Goal: Use online tool/utility: Use online tool/utility

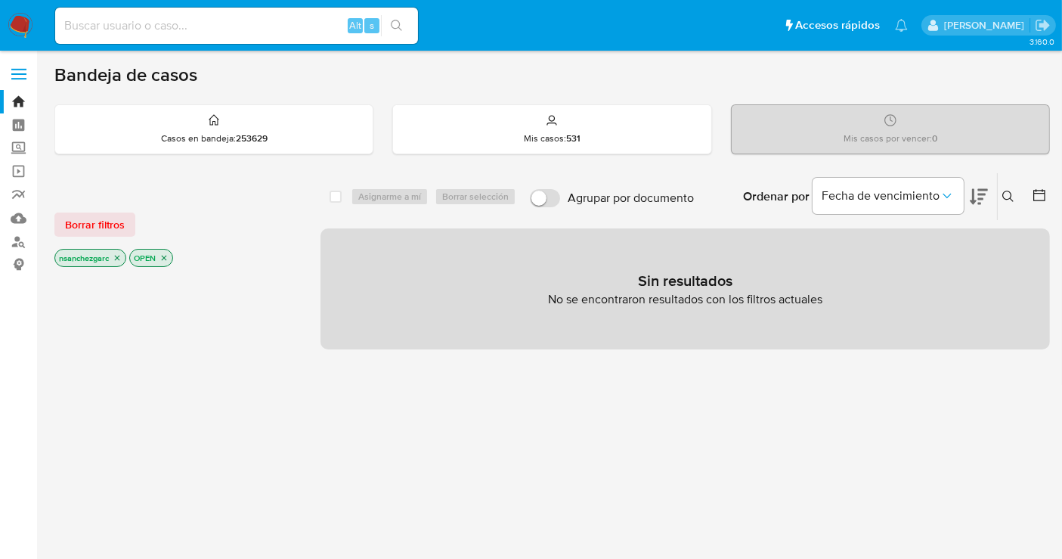
click at [119, 259] on icon "close-filter" at bounding box center [117, 257] width 9 height 9
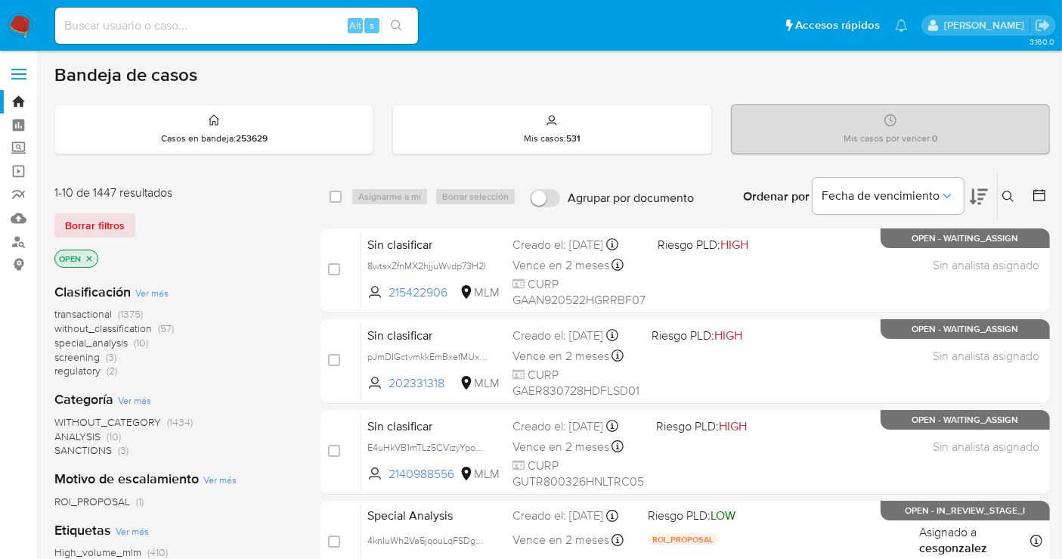
click at [124, 327] on span "without_classification" at bounding box center [103, 328] width 98 height 15
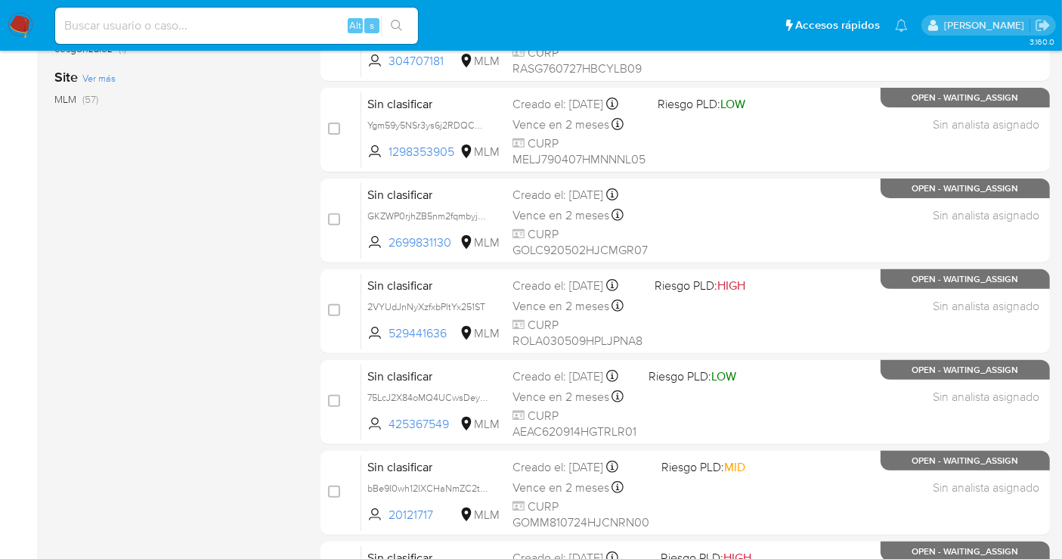
scroll to position [687, 0]
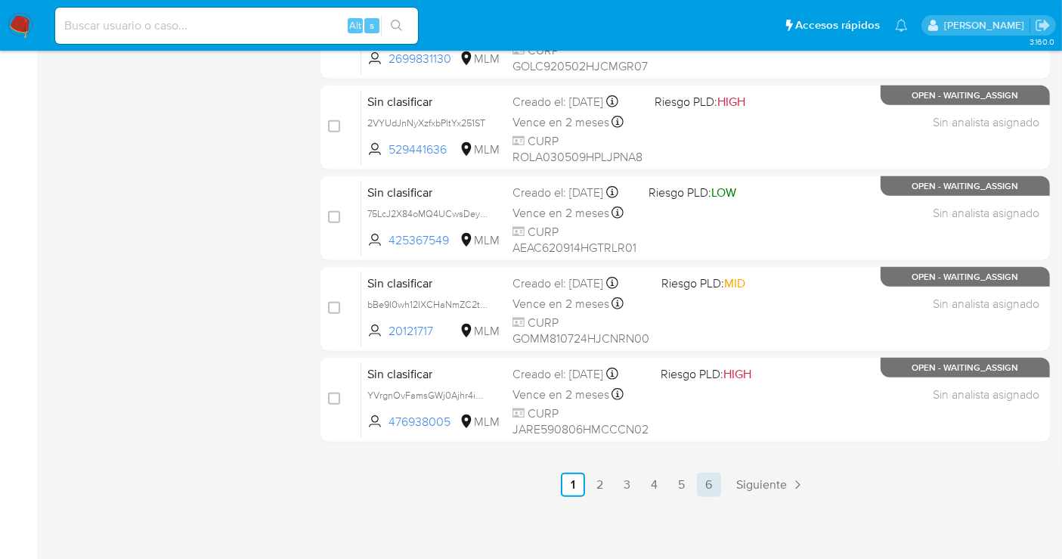
click at [706, 478] on link "6" at bounding box center [709, 484] width 24 height 24
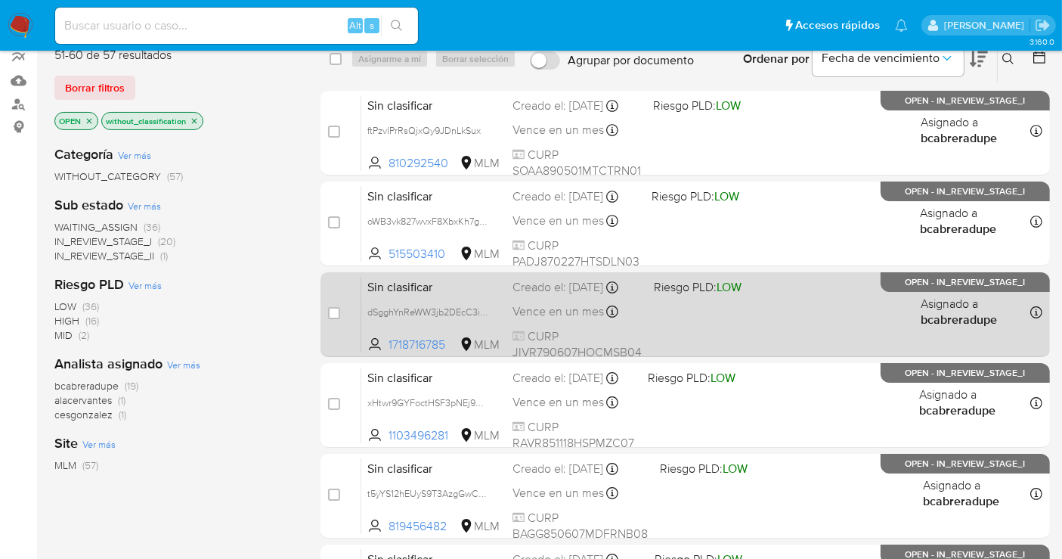
scroll to position [415, 0]
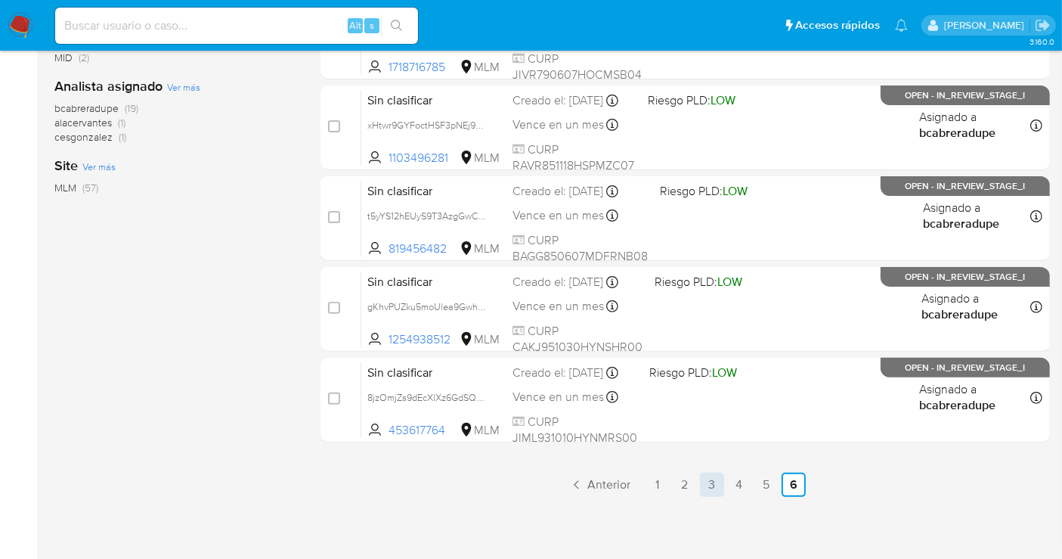
click at [708, 476] on link "3" at bounding box center [712, 484] width 24 height 24
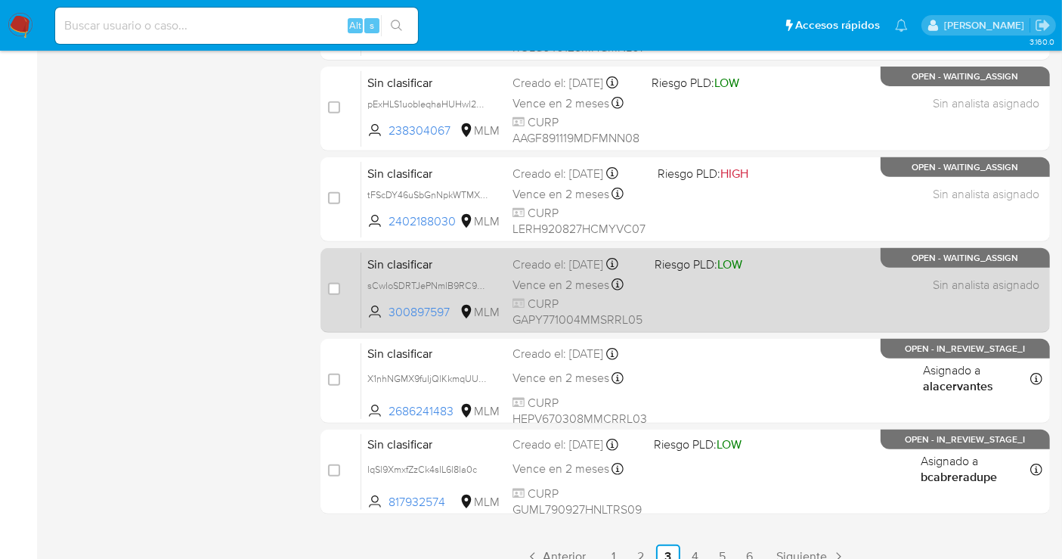
scroll to position [687, 0]
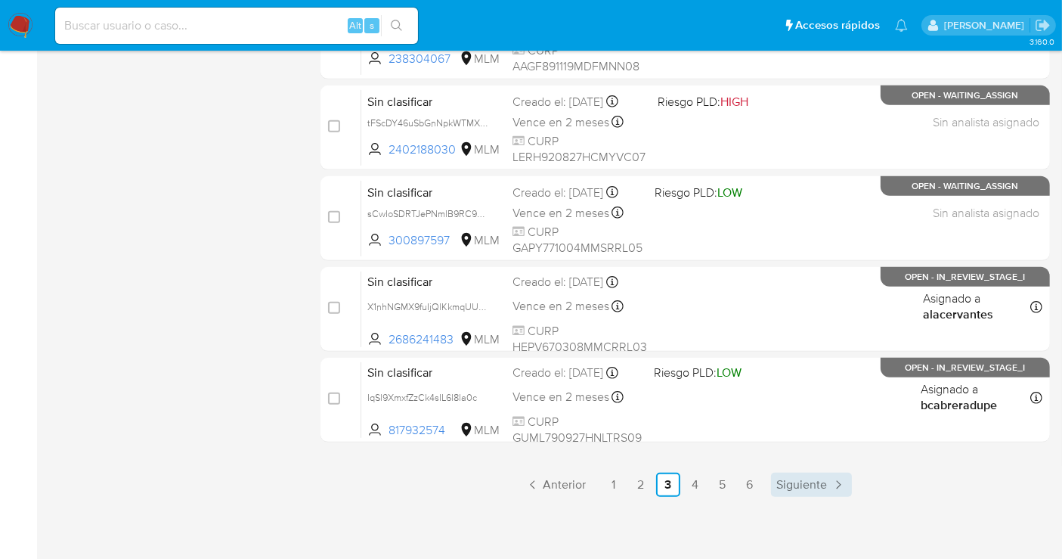
click at [817, 482] on span "Siguiente" at bounding box center [802, 484] width 51 height 12
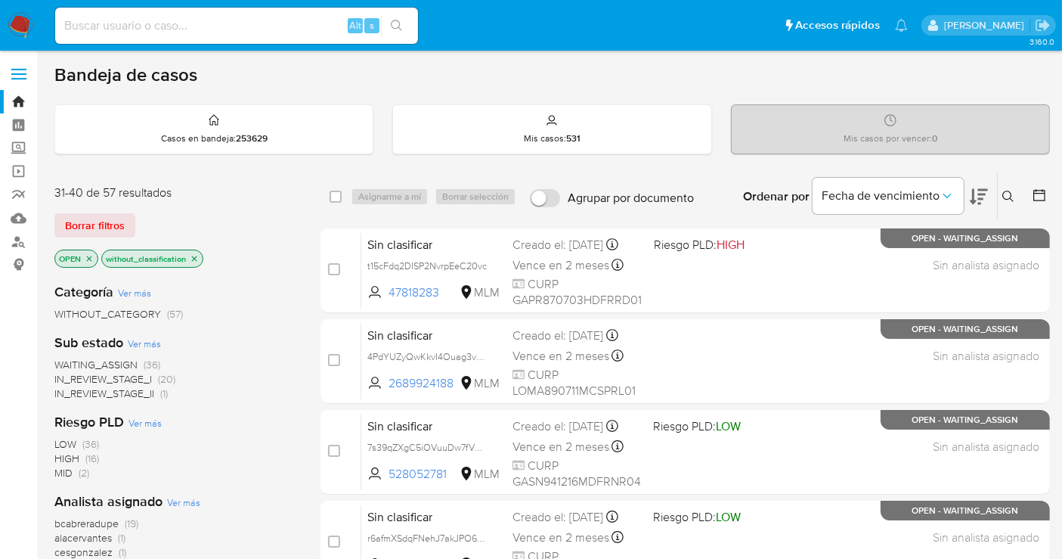
click at [20, 20] on img at bounding box center [21, 26] width 26 height 26
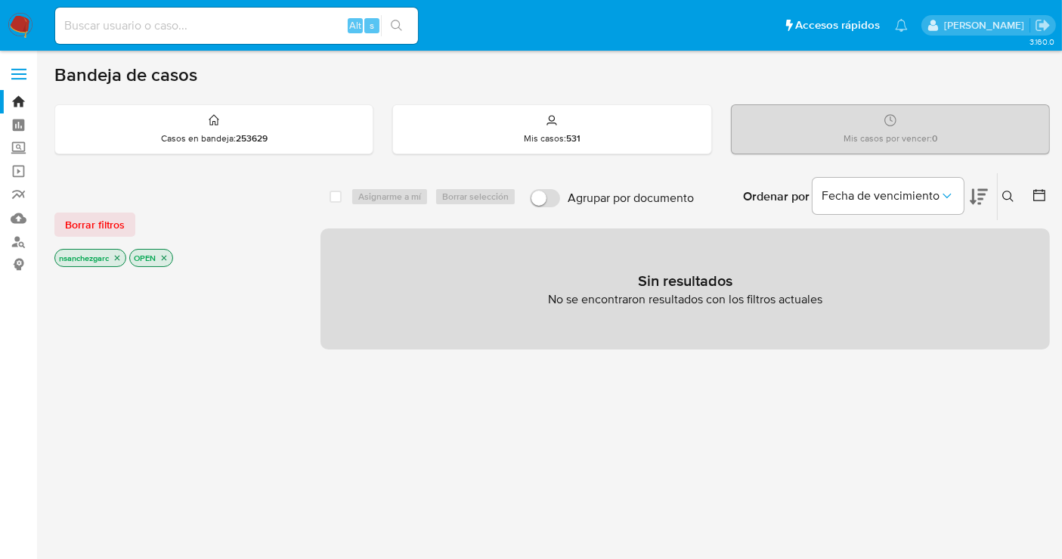
click at [1006, 193] on icon at bounding box center [1008, 196] width 12 height 12
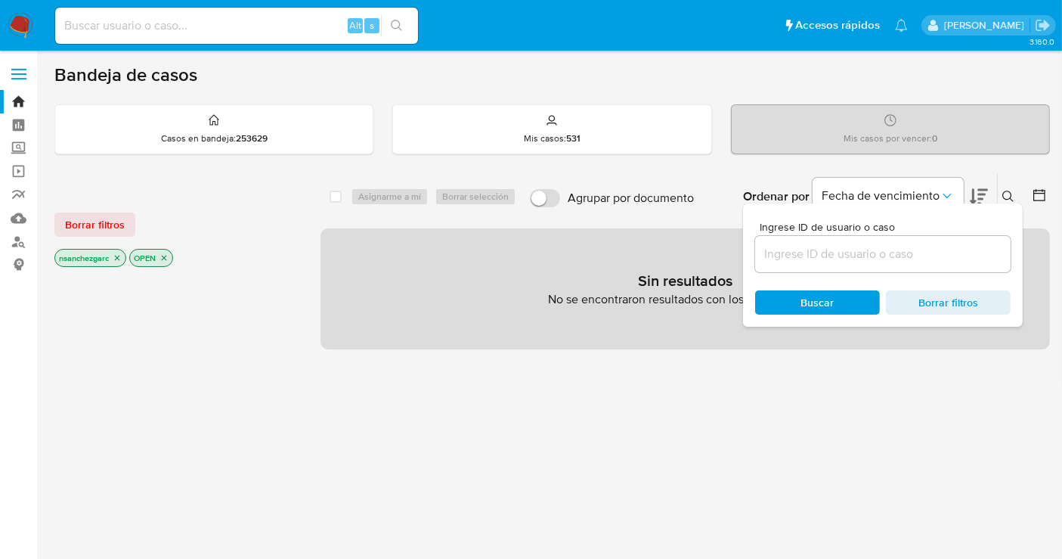
click at [796, 249] on input at bounding box center [883, 254] width 256 height 20
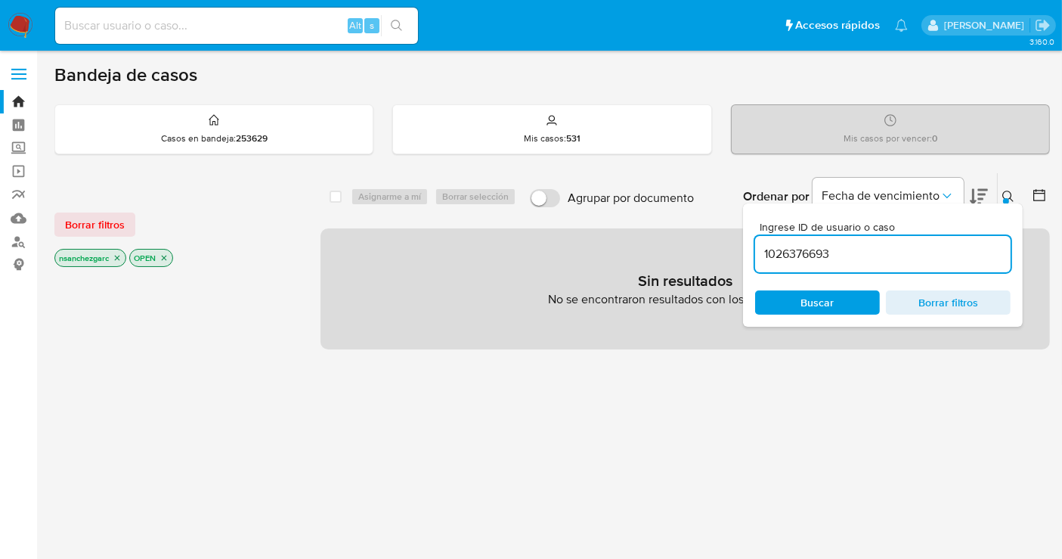
type input "1026376693"
click at [116, 256] on icon "close-filter" at bounding box center [117, 257] width 9 height 9
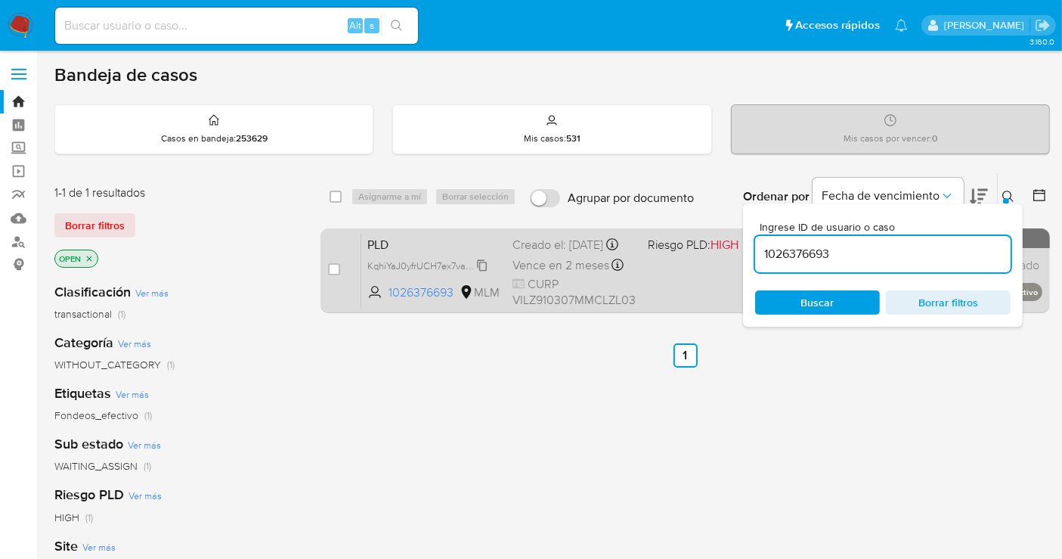
click at [478, 273] on span "KqhiYaJ0yfrUCH7ex7va4div" at bounding box center [425, 264] width 116 height 17
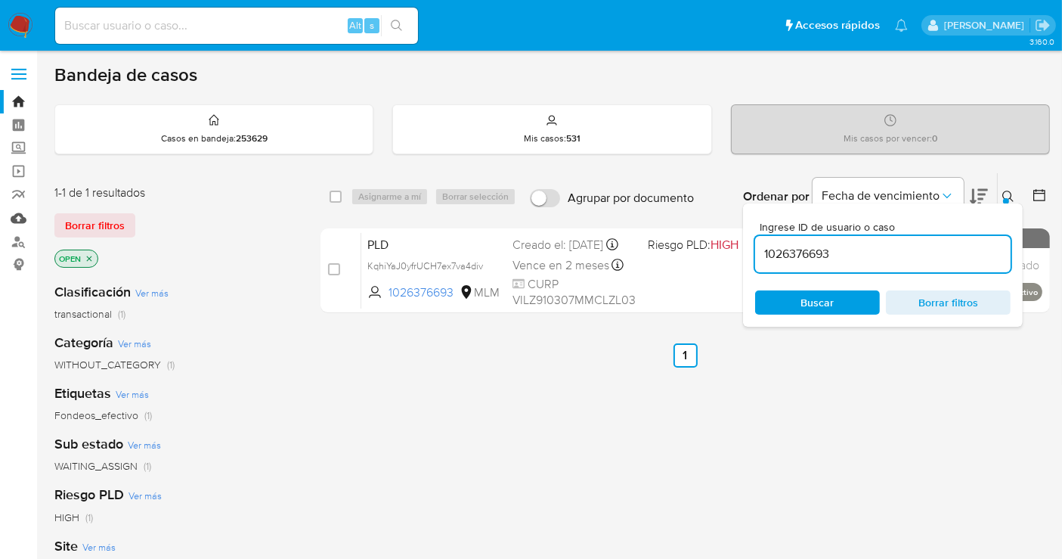
click at [20, 209] on link "Mulan" at bounding box center [90, 217] width 180 height 23
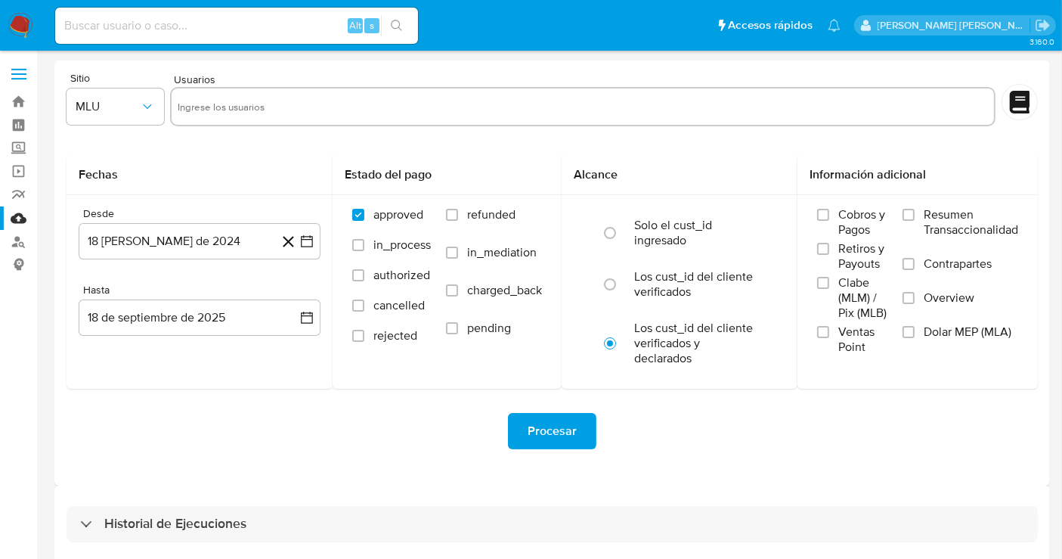
click at [207, 112] on input "text" at bounding box center [583, 106] width 810 height 24
paste input "31719032"
type input "31719032"
paste input "1545324427"
type input "1545324427"
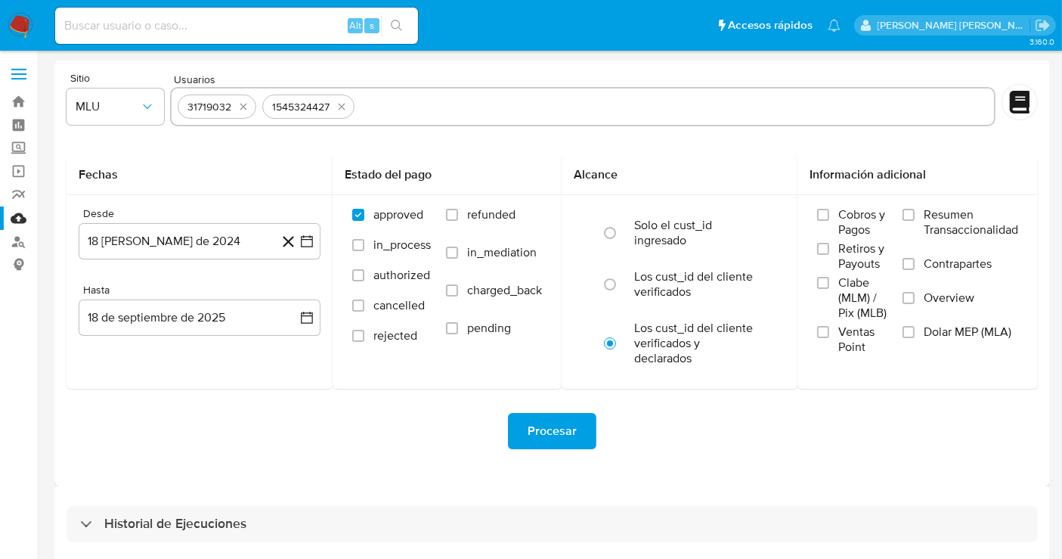
paste input "510706566"
type input "510706566"
click at [144, 113] on icon "button" at bounding box center [147, 106] width 15 height 15
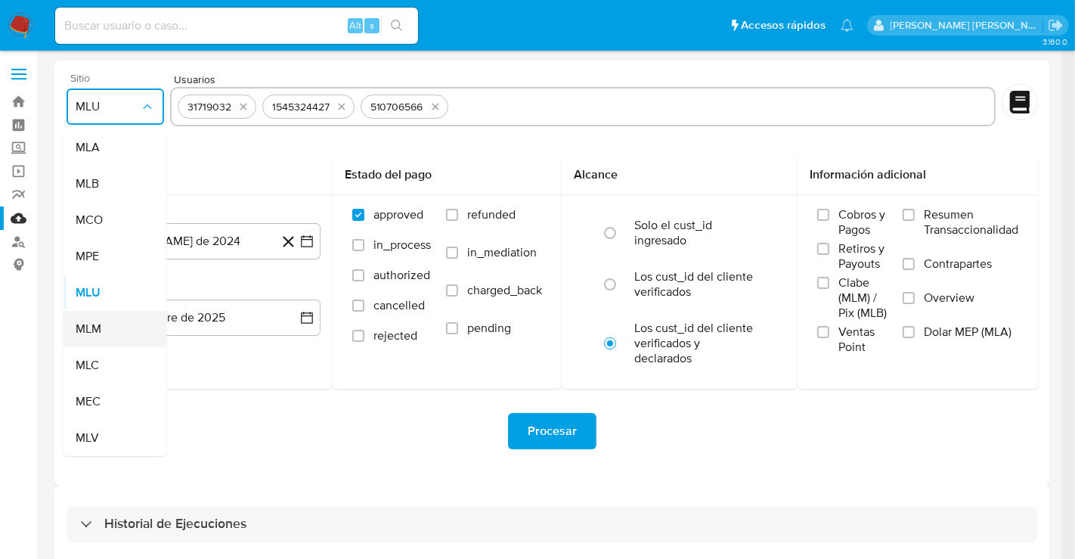
click at [101, 325] on span "MLM" at bounding box center [89, 328] width 26 height 15
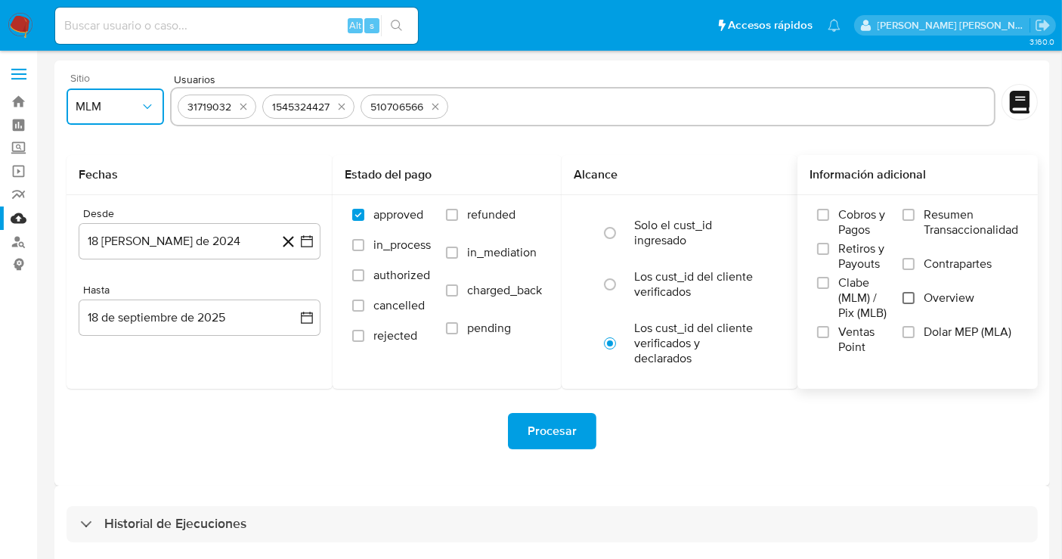
click at [906, 292] on input "Overview" at bounding box center [909, 298] width 12 height 12
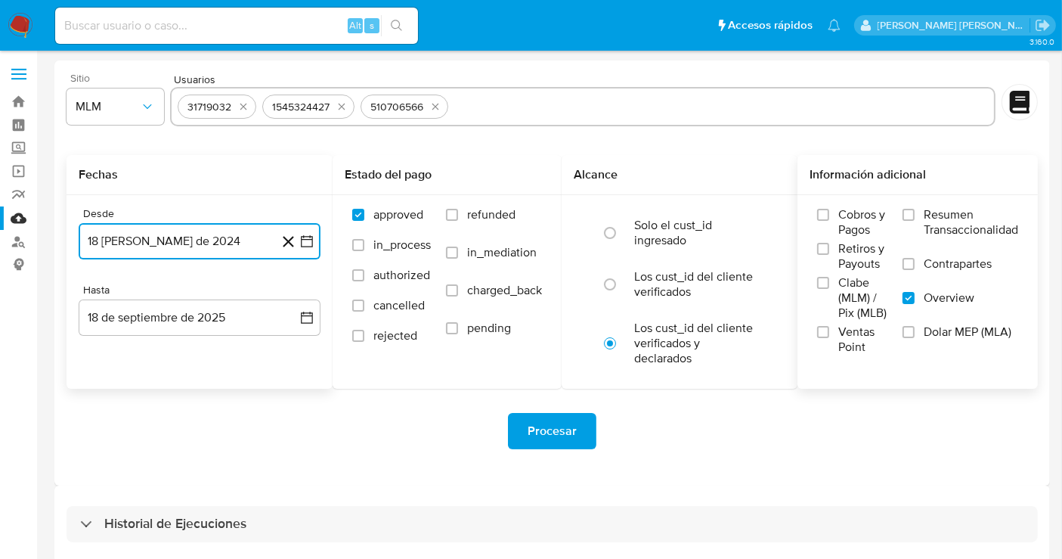
click at [183, 240] on button "18 [PERSON_NAME] de 2024" at bounding box center [200, 241] width 242 height 36
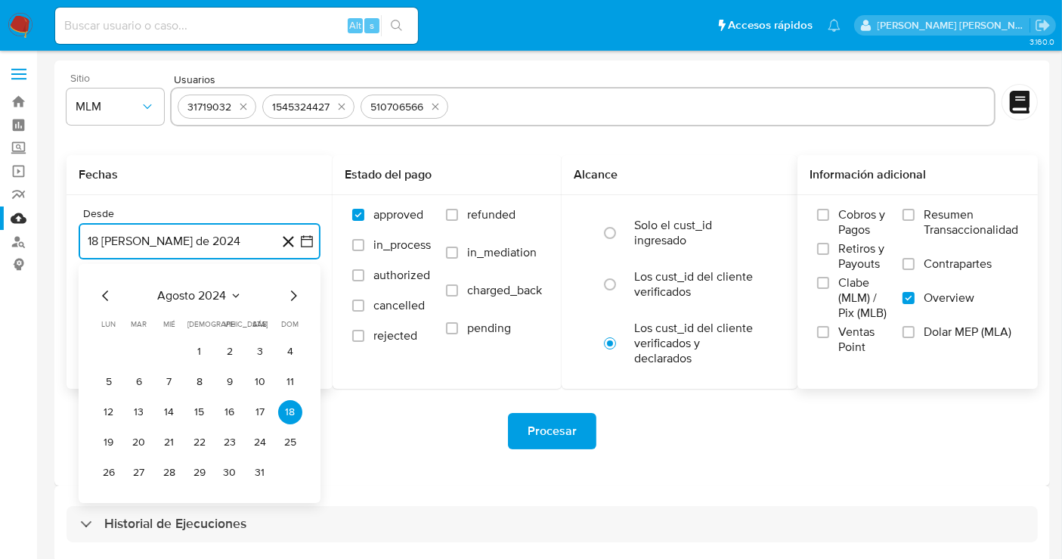
click at [293, 293] on icon "Mes siguiente" at bounding box center [294, 295] width 6 height 11
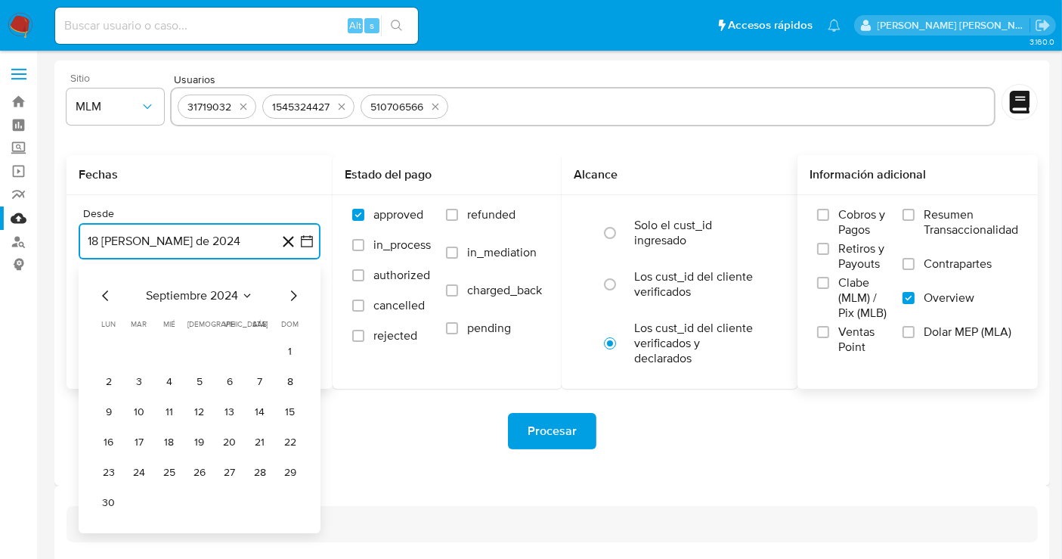
click at [293, 293] on icon "Mes siguiente" at bounding box center [294, 295] width 6 height 11
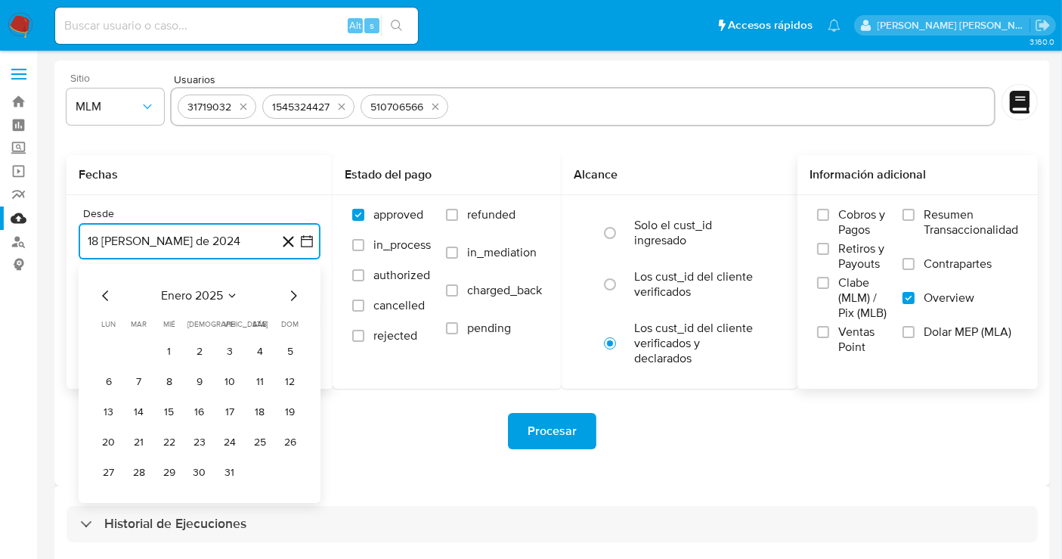
click at [293, 293] on icon "Mes siguiente" at bounding box center [294, 295] width 6 height 11
click at [293, 301] on icon "Mes siguiente" at bounding box center [293, 295] width 18 height 18
click at [143, 346] on button "1" at bounding box center [139, 351] width 24 height 24
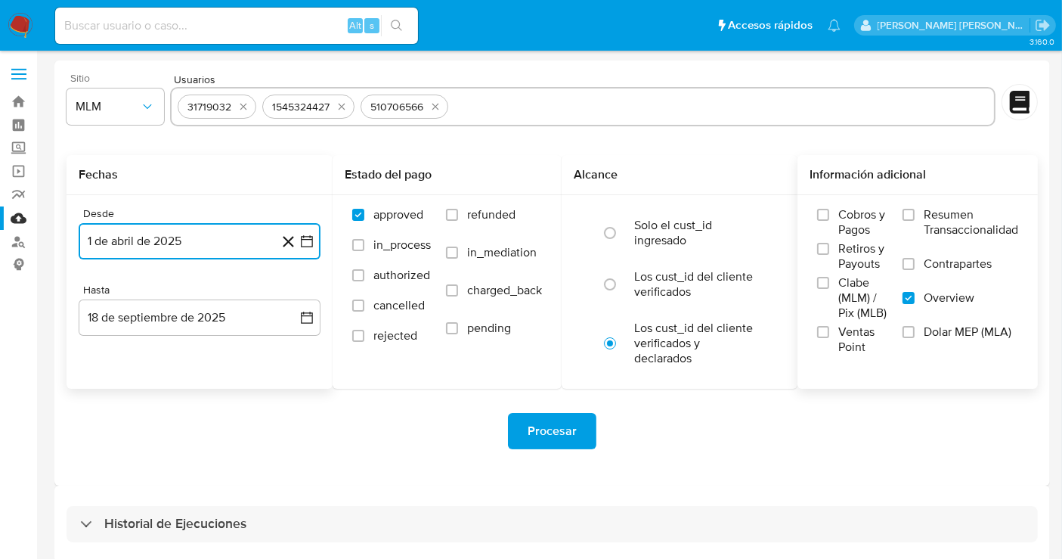
click at [237, 242] on button "1 de abril de 2025" at bounding box center [200, 241] width 242 height 36
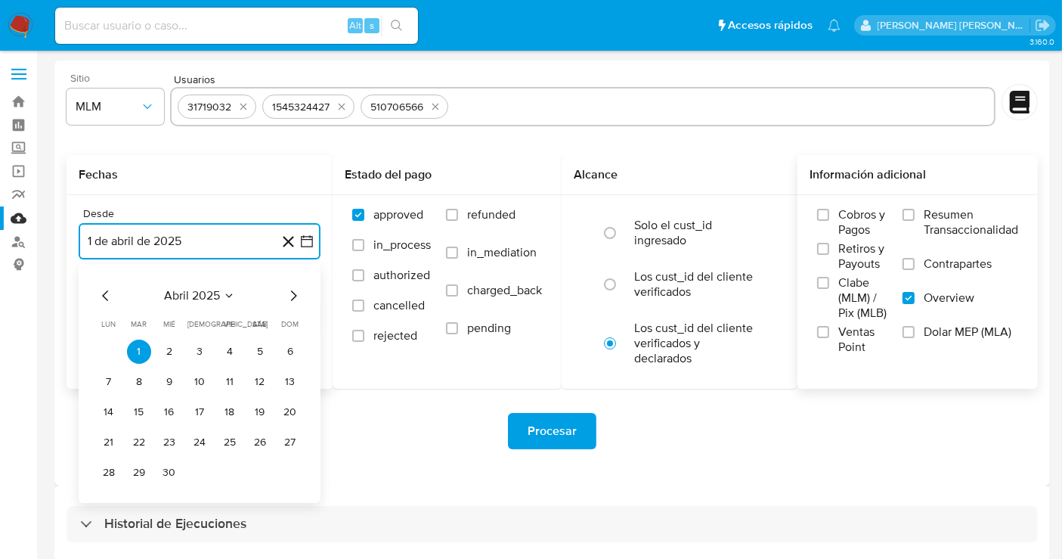
click at [291, 295] on icon "Mes siguiente" at bounding box center [293, 295] width 18 height 18
click at [200, 348] on button "1" at bounding box center [199, 351] width 24 height 24
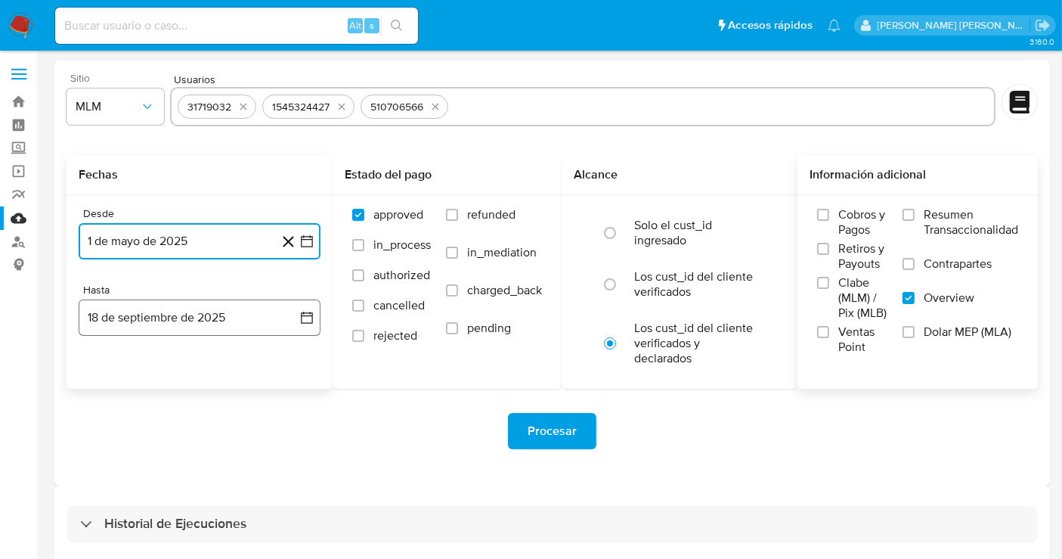
click at [172, 322] on button "18 de septiembre de 2025" at bounding box center [200, 317] width 242 height 36
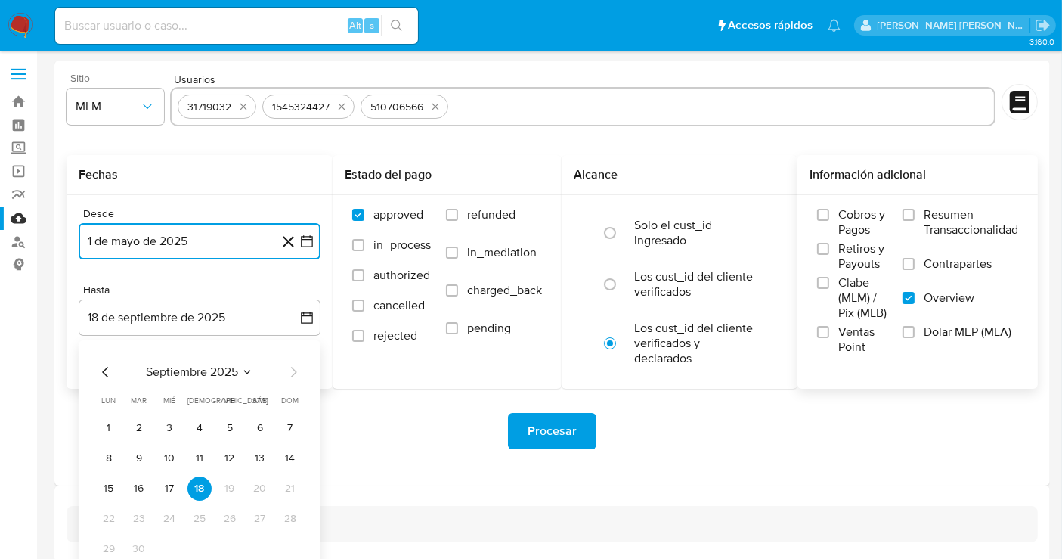
click at [103, 372] on icon "Mes anterior" at bounding box center [105, 372] width 6 height 11
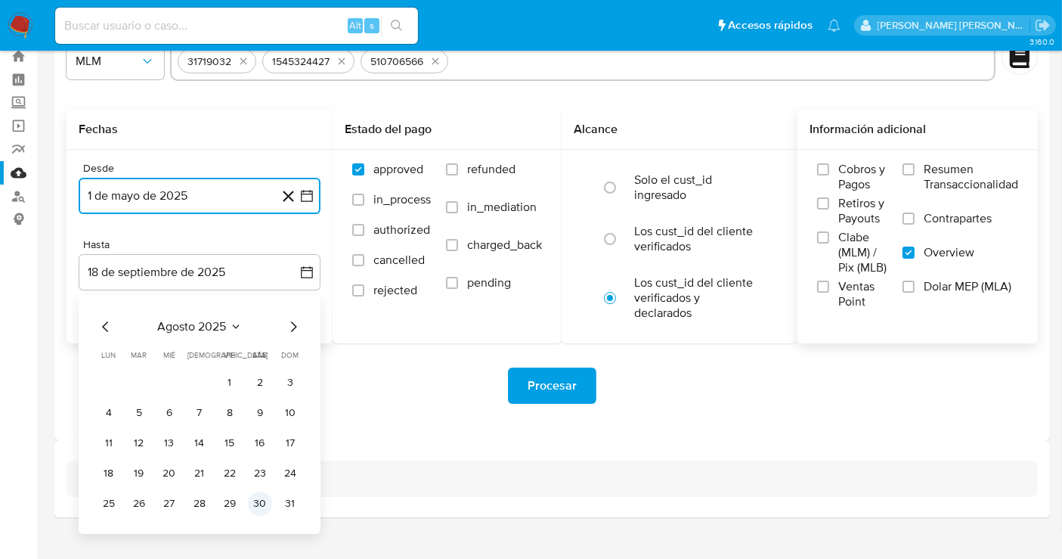
scroll to position [67, 0]
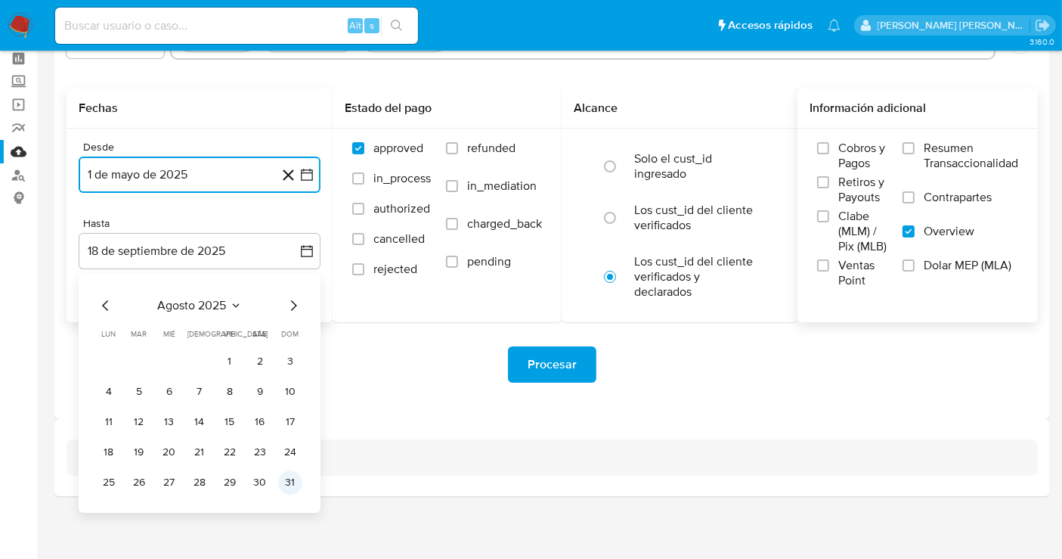
click at [288, 491] on button "31" at bounding box center [290, 482] width 24 height 24
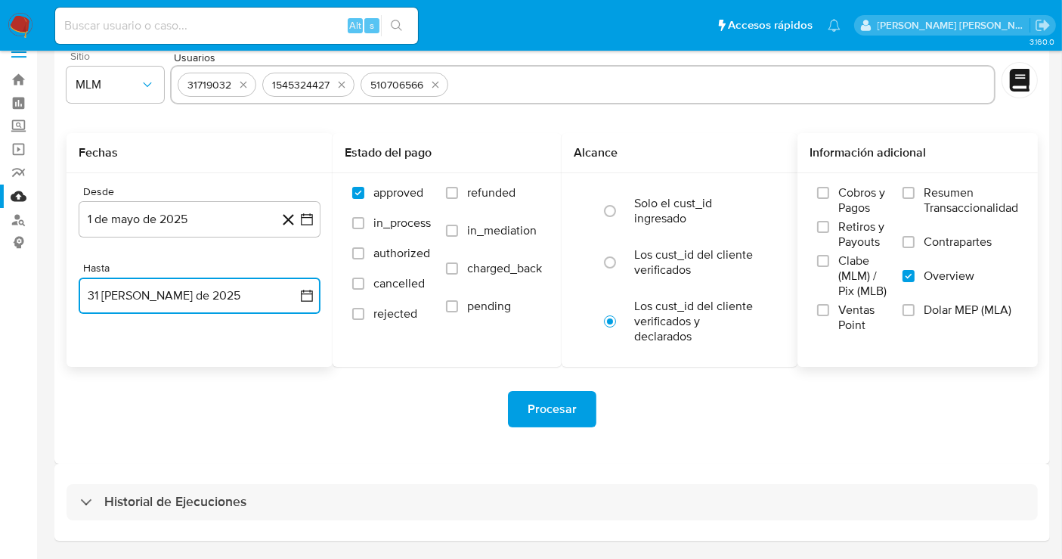
scroll to position [0, 0]
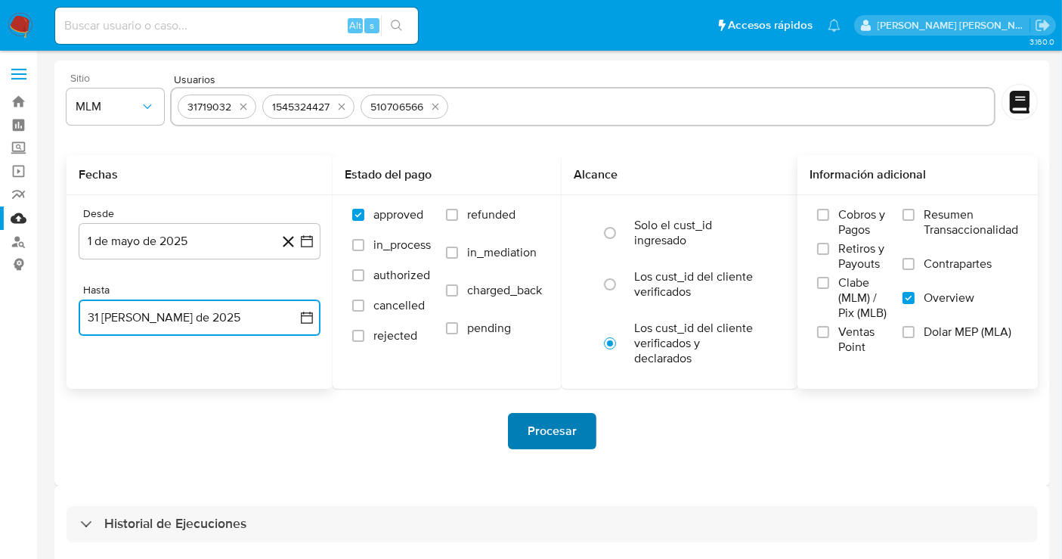
click at [541, 428] on span "Procesar" at bounding box center [552, 430] width 49 height 33
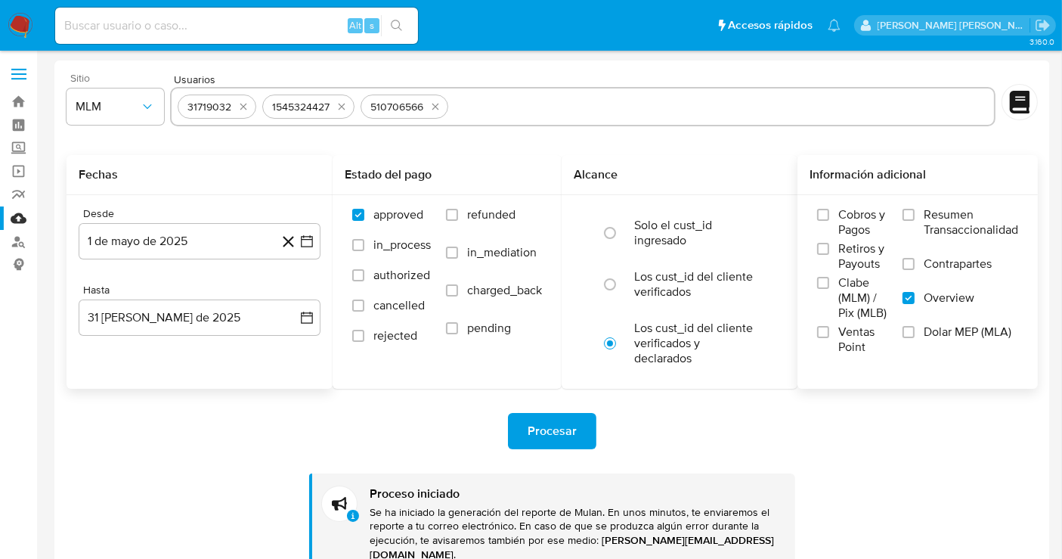
click at [23, 24] on img at bounding box center [21, 26] width 26 height 26
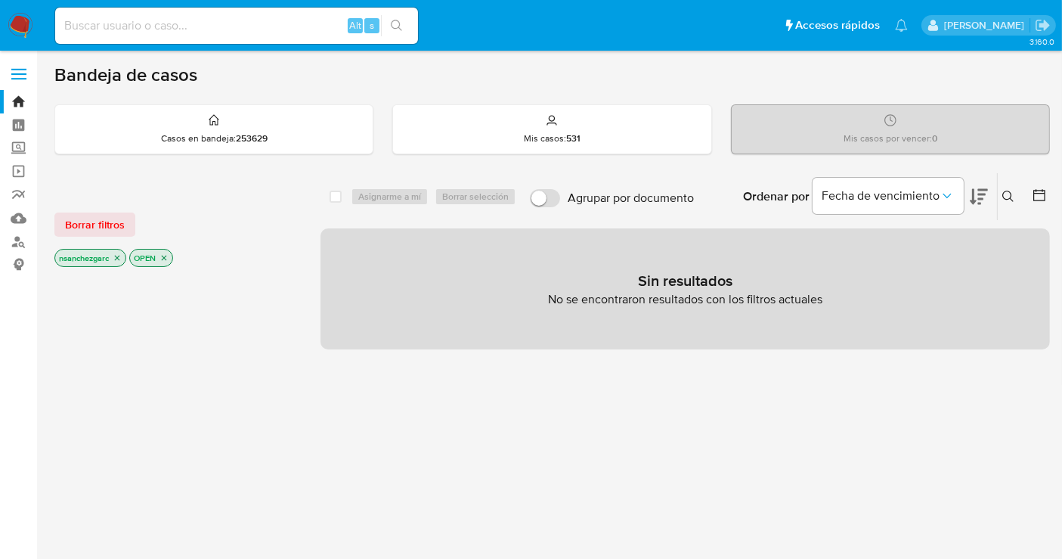
click at [1002, 197] on icon at bounding box center [1008, 196] width 12 height 12
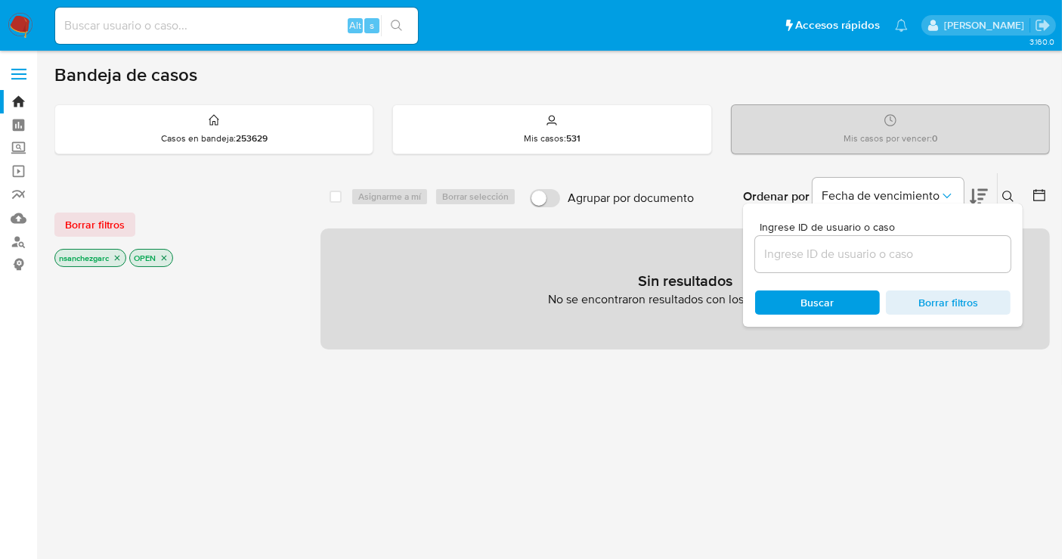
click at [800, 266] on div at bounding box center [883, 254] width 256 height 36
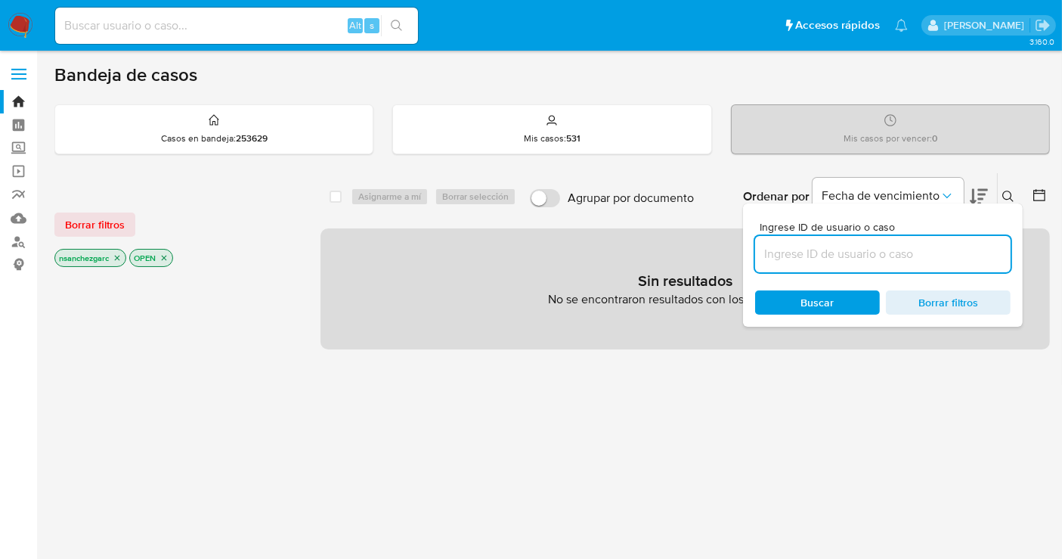
click at [792, 252] on input at bounding box center [883, 254] width 256 height 20
paste input "1026376693"
click at [892, 255] on input "1026376693" at bounding box center [883, 254] width 256 height 20
type input "1026376693"
click at [119, 259] on icon "close-filter" at bounding box center [117, 257] width 9 height 9
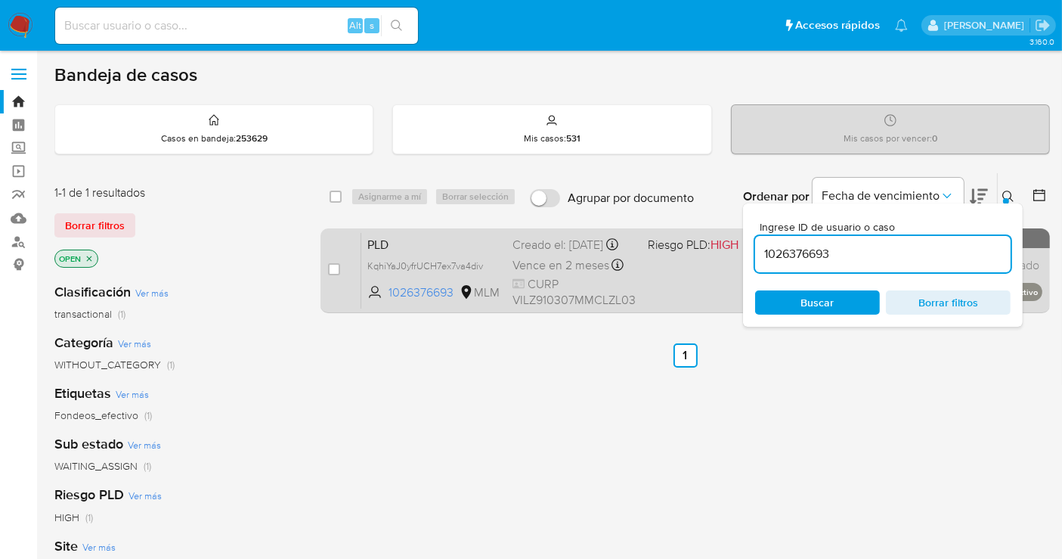
click at [554, 253] on div "Creado el: 12/09/2025 Creado el: 12/09/2025 02:16:21" at bounding box center [574, 245] width 123 height 17
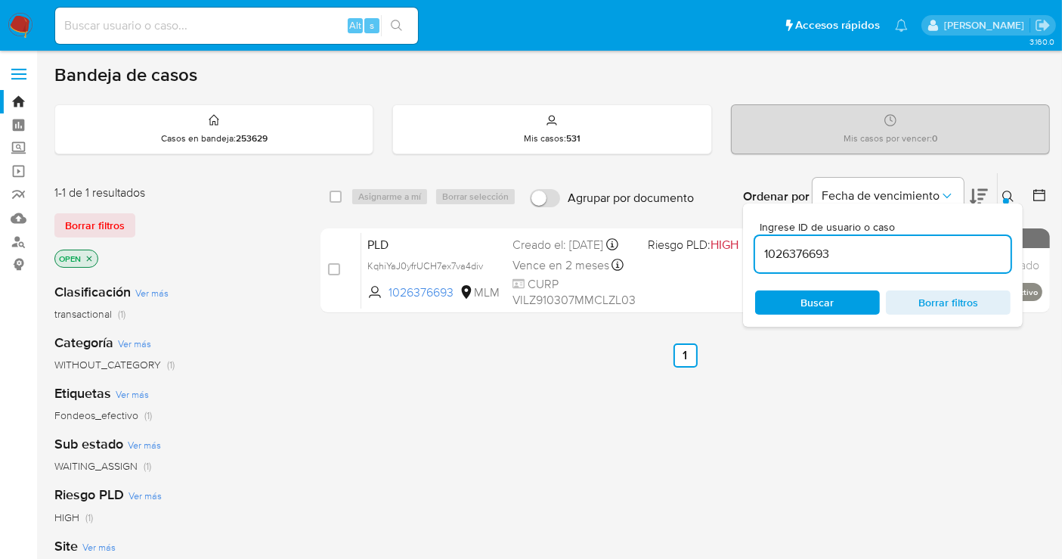
click at [20, 23] on img at bounding box center [21, 26] width 26 height 26
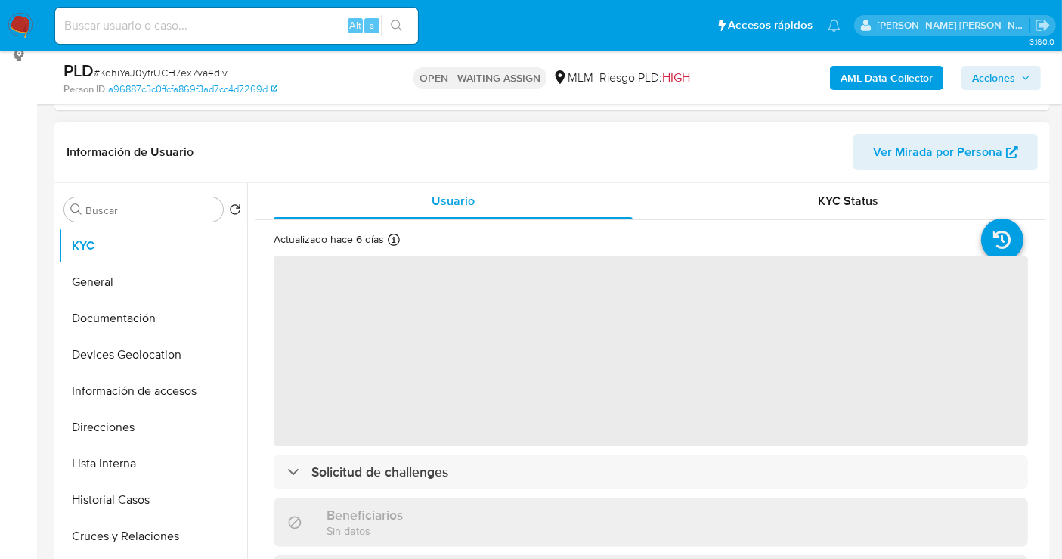
select select "10"
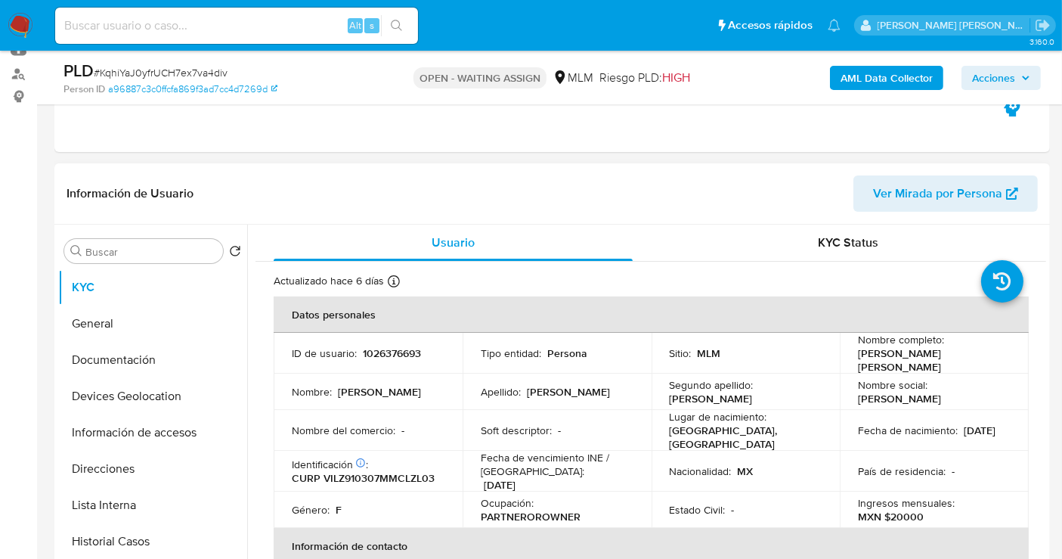
scroll to position [84, 0]
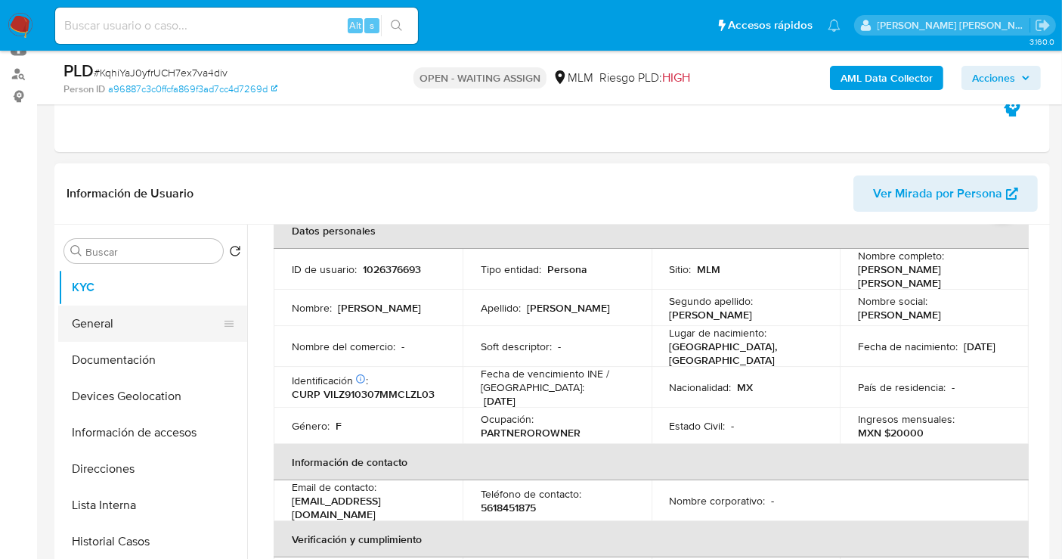
click at [119, 313] on button "General" at bounding box center [146, 323] width 177 height 36
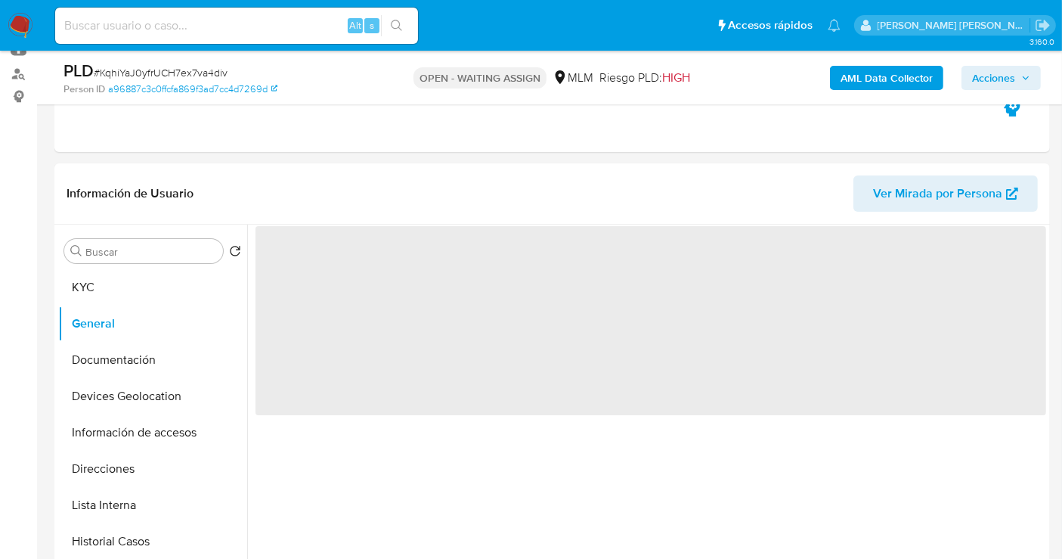
scroll to position [252, 0]
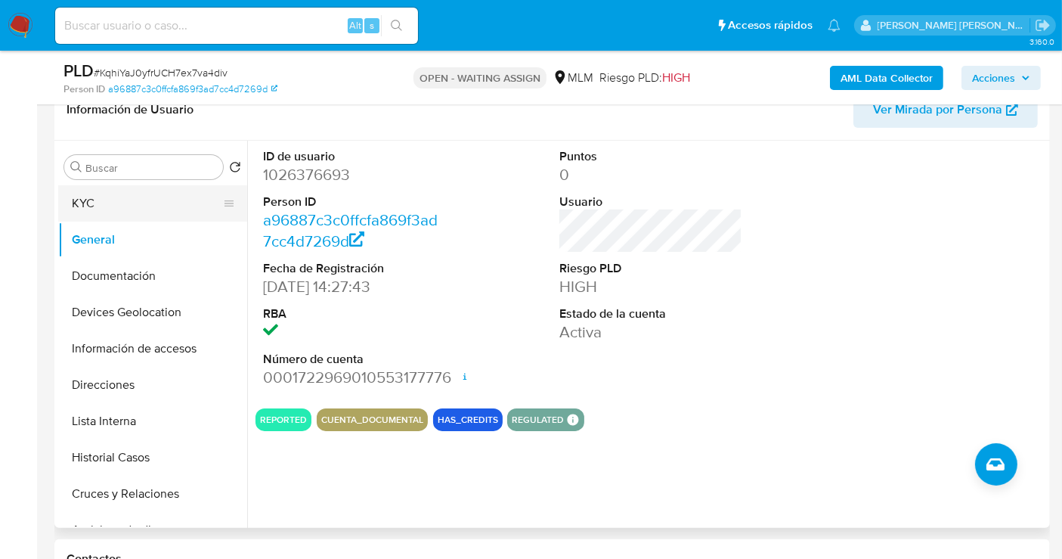
click at [129, 203] on button "KYC" at bounding box center [146, 203] width 177 height 36
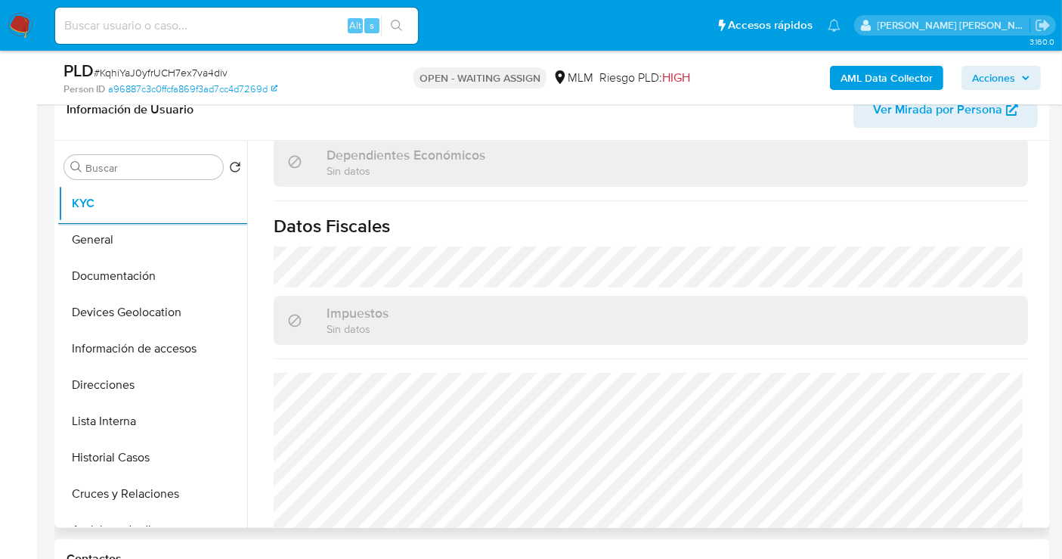
scroll to position [943, 0]
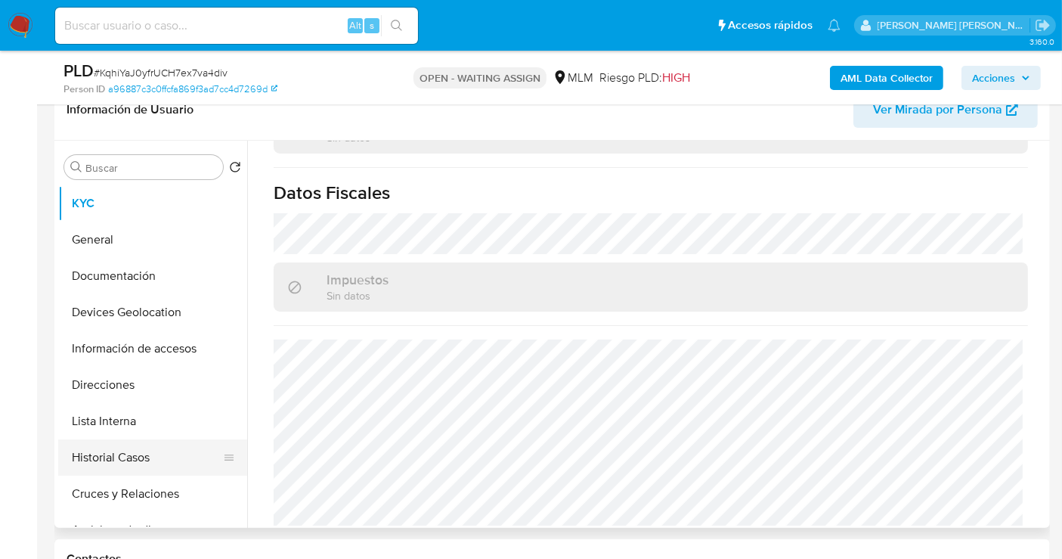
click at [125, 460] on button "Historial Casos" at bounding box center [146, 457] width 177 height 36
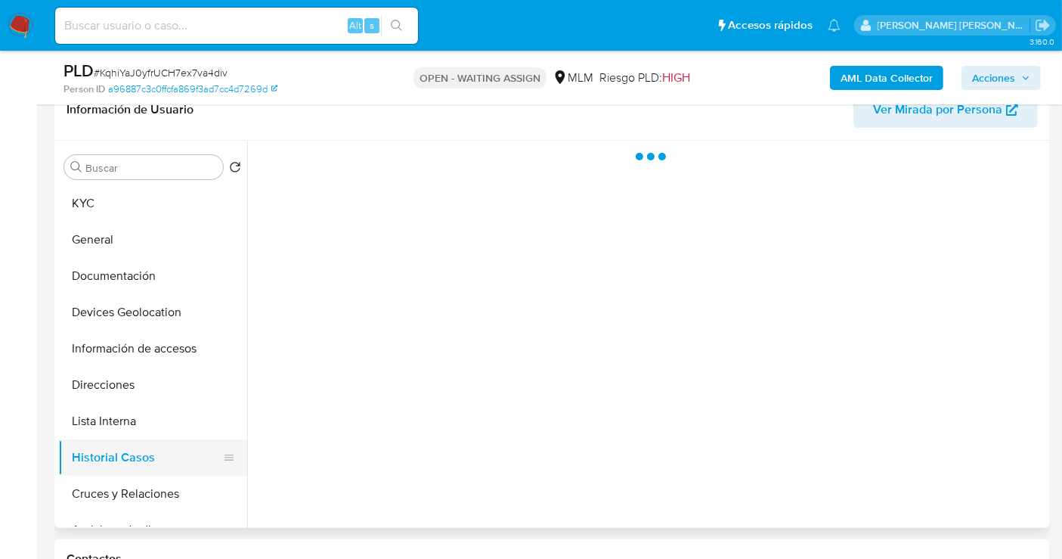
scroll to position [0, 0]
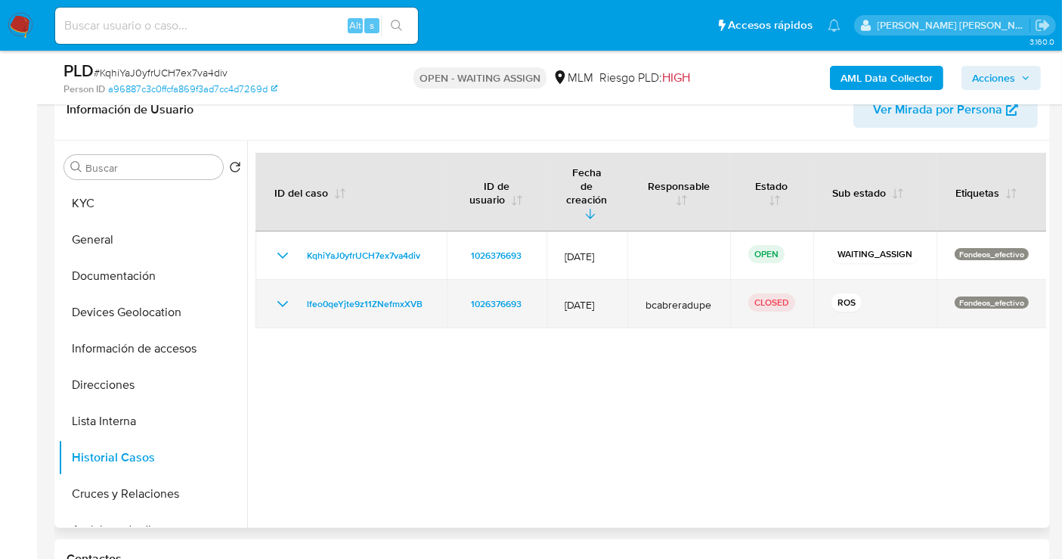
click at [285, 301] on icon "Mostrar/Ocultar" at bounding box center [282, 304] width 11 height 6
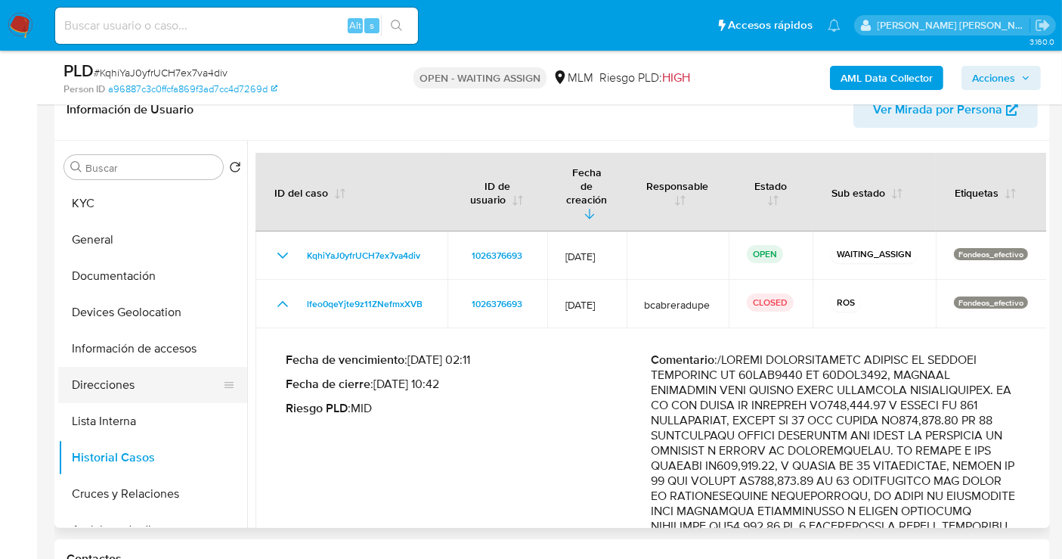
click at [83, 387] on button "Direcciones" at bounding box center [146, 385] width 177 height 36
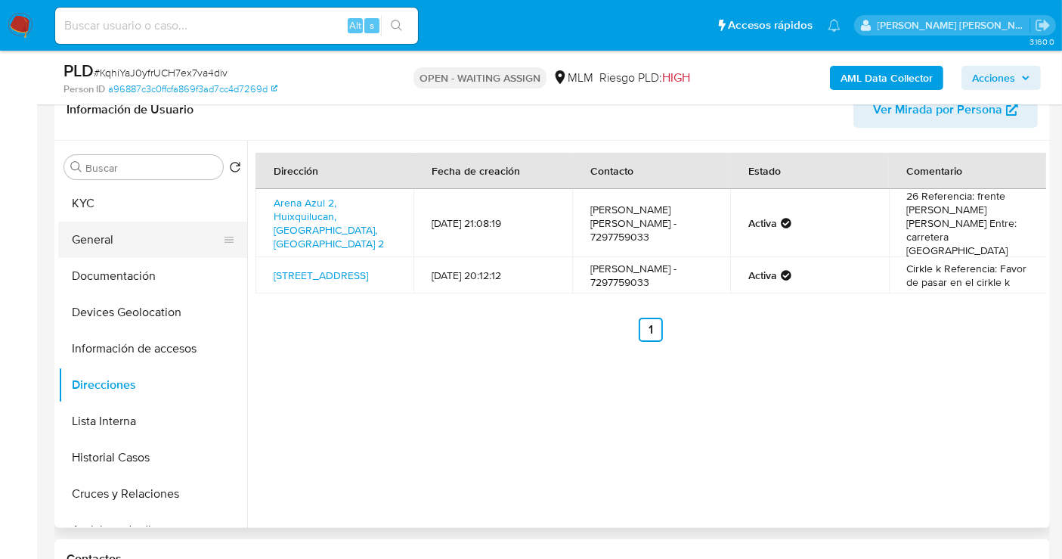
scroll to position [168, 0]
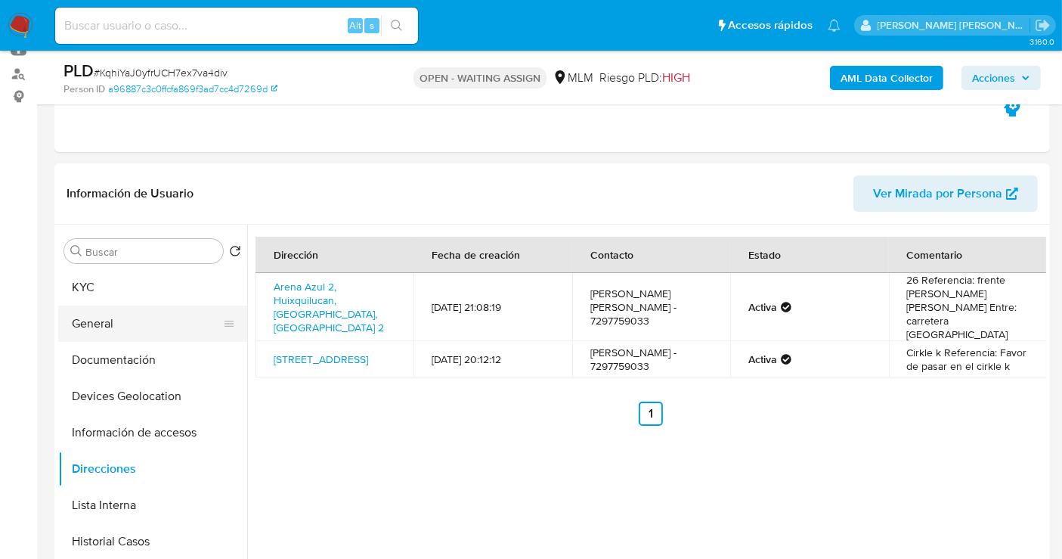
drag, startPoint x: 110, startPoint y: 293, endPoint x: 161, endPoint y: 314, distance: 55.6
click at [110, 293] on button "KYC" at bounding box center [152, 287] width 189 height 36
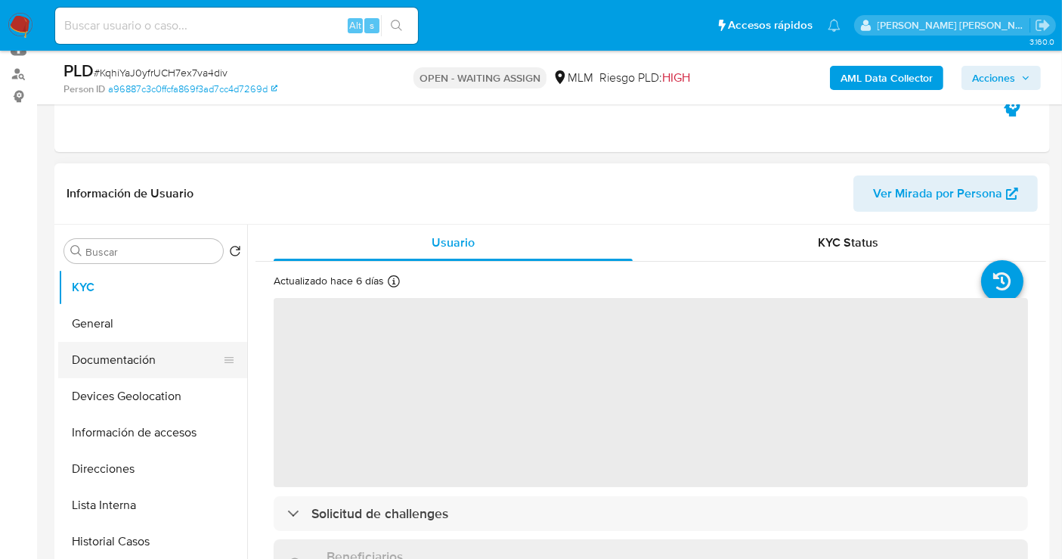
click at [130, 357] on button "Documentación" at bounding box center [146, 360] width 177 height 36
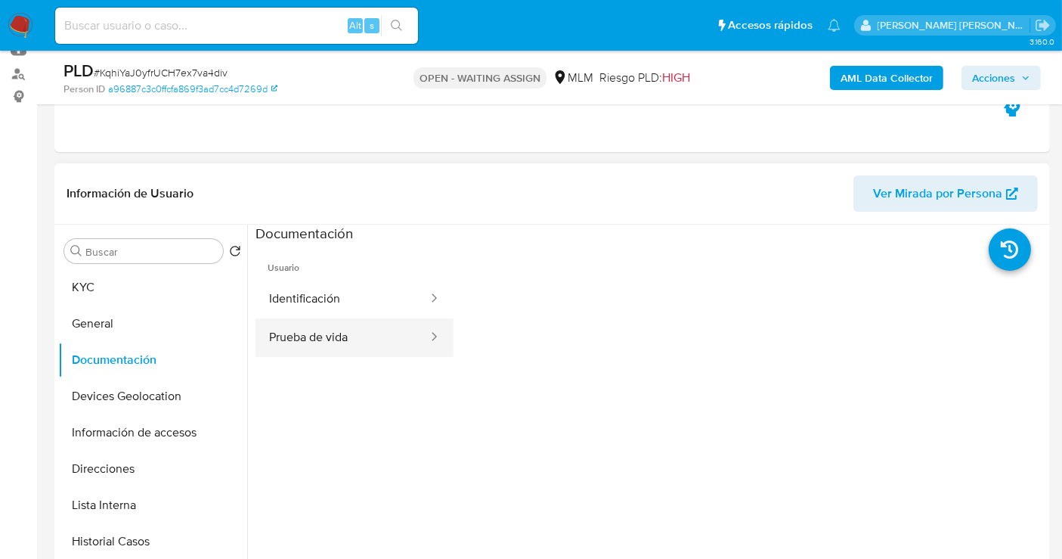
click at [330, 341] on button "Prueba de vida" at bounding box center [343, 337] width 174 height 39
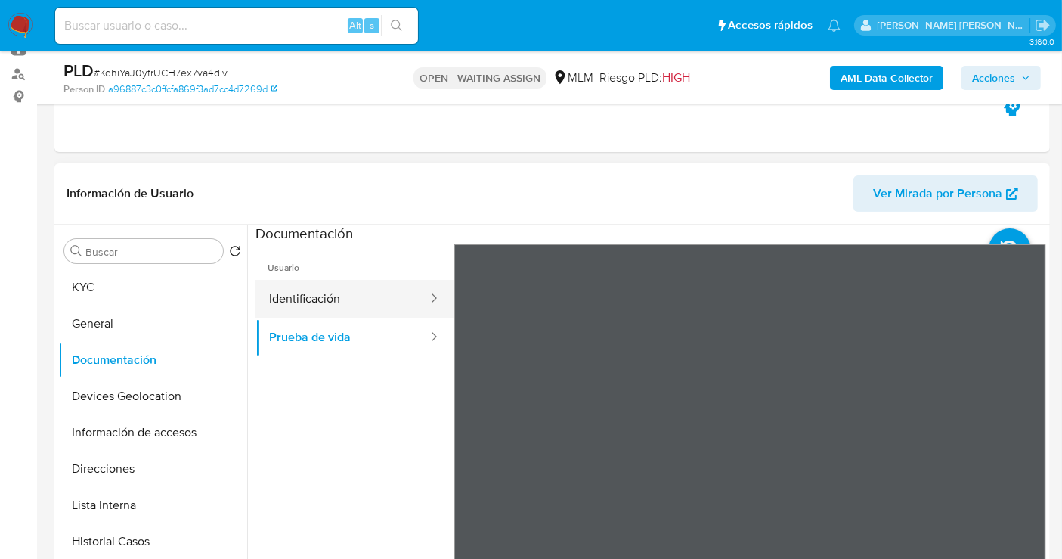
click at [336, 297] on button "Identificación" at bounding box center [343, 299] width 174 height 39
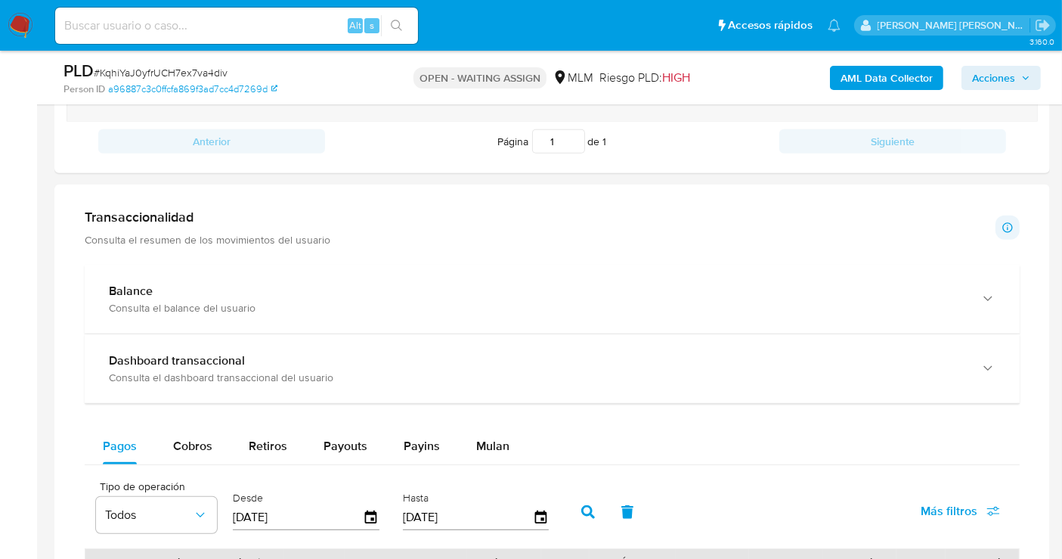
scroll to position [977, 0]
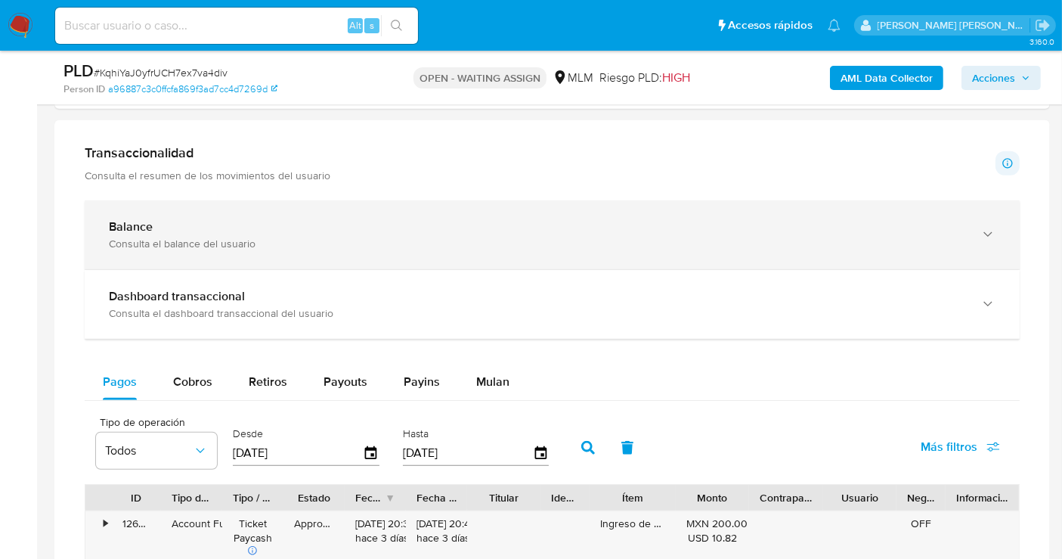
click at [163, 223] on div "Balance" at bounding box center [537, 226] width 856 height 15
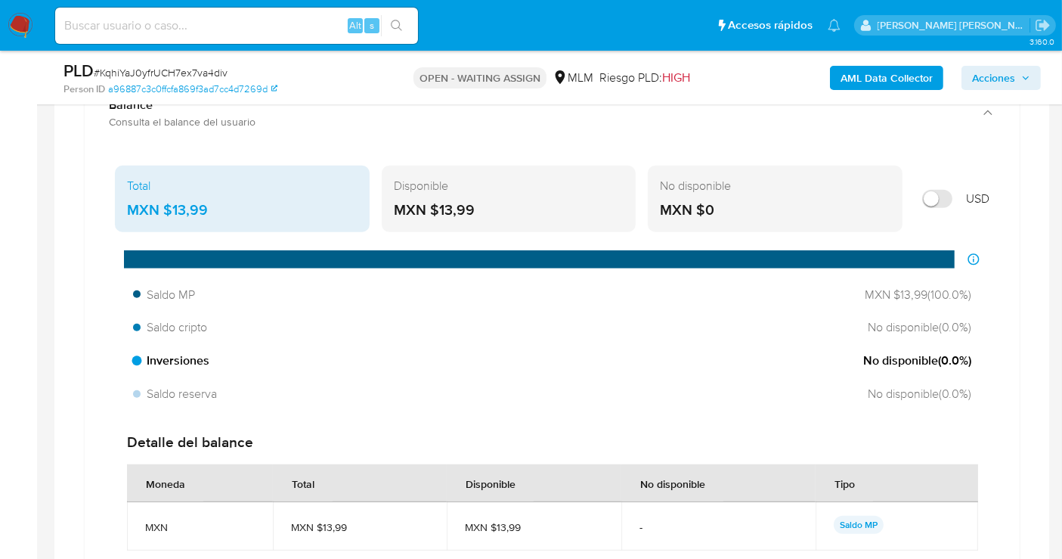
scroll to position [1061, 0]
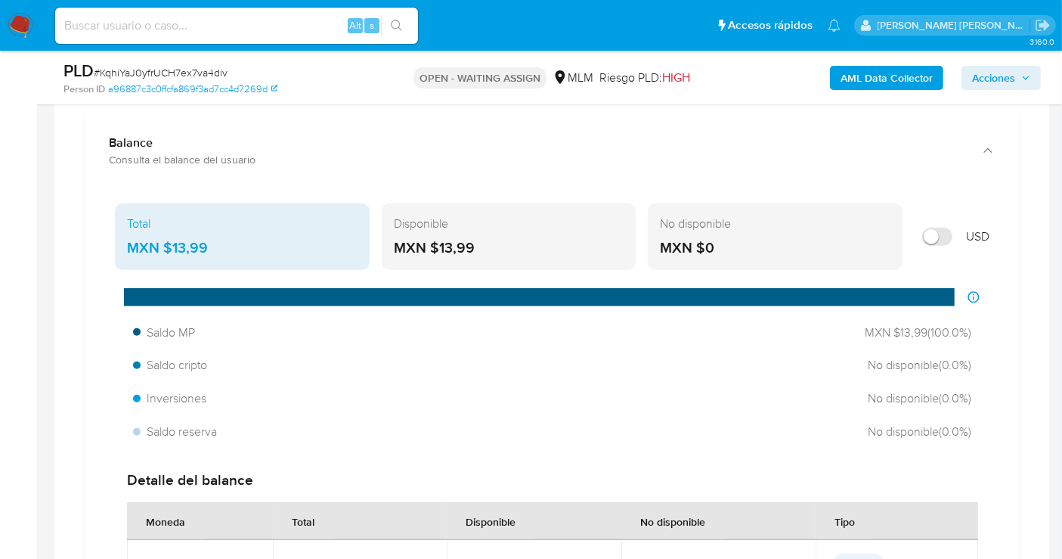
drag, startPoint x: 209, startPoint y: 245, endPoint x: 169, endPoint y: 250, distance: 41.2
click at [169, 250] on div "MXN $13,99" at bounding box center [242, 248] width 231 height 20
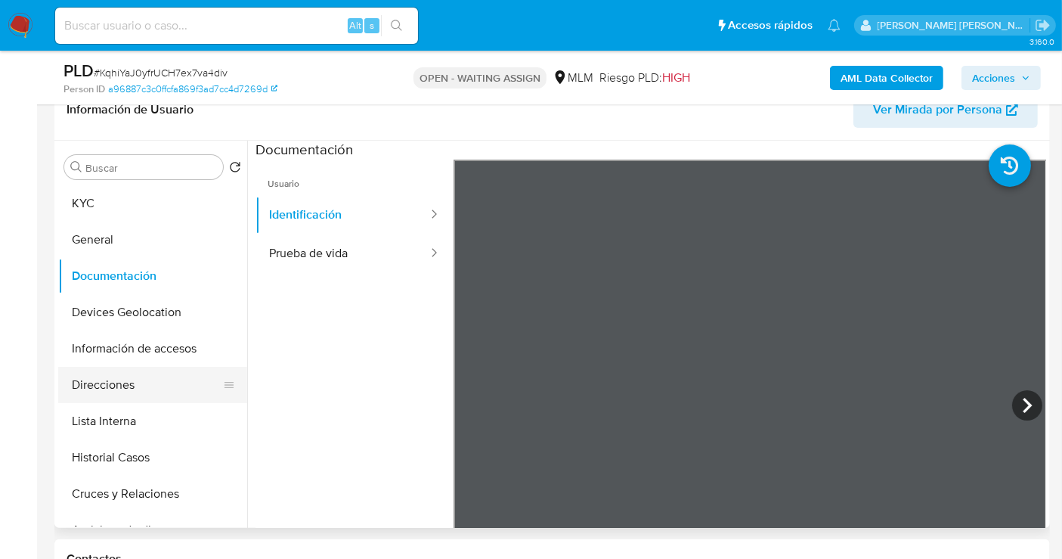
scroll to position [84, 0]
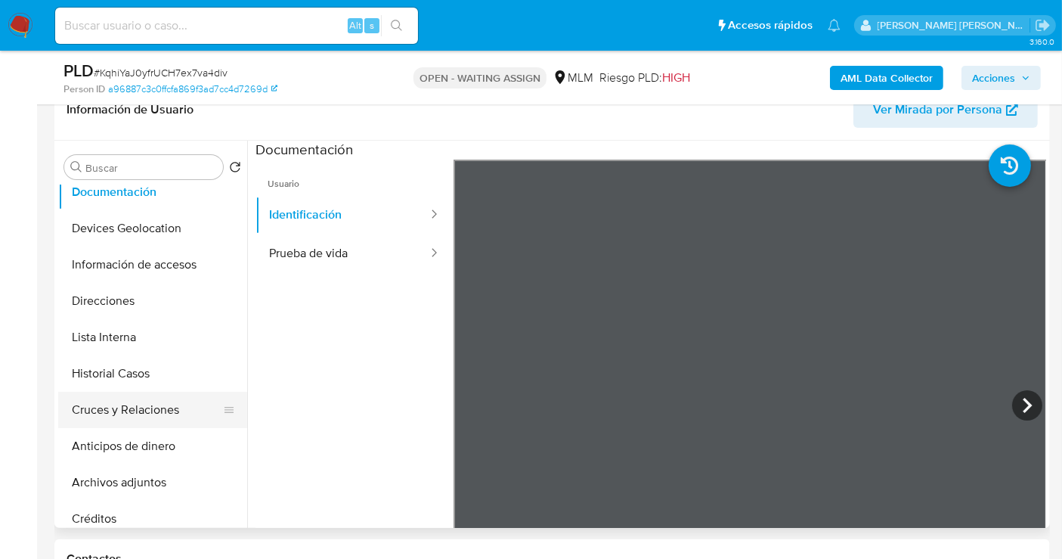
click at [116, 407] on button "Cruces y Relaciones" at bounding box center [146, 410] width 177 height 36
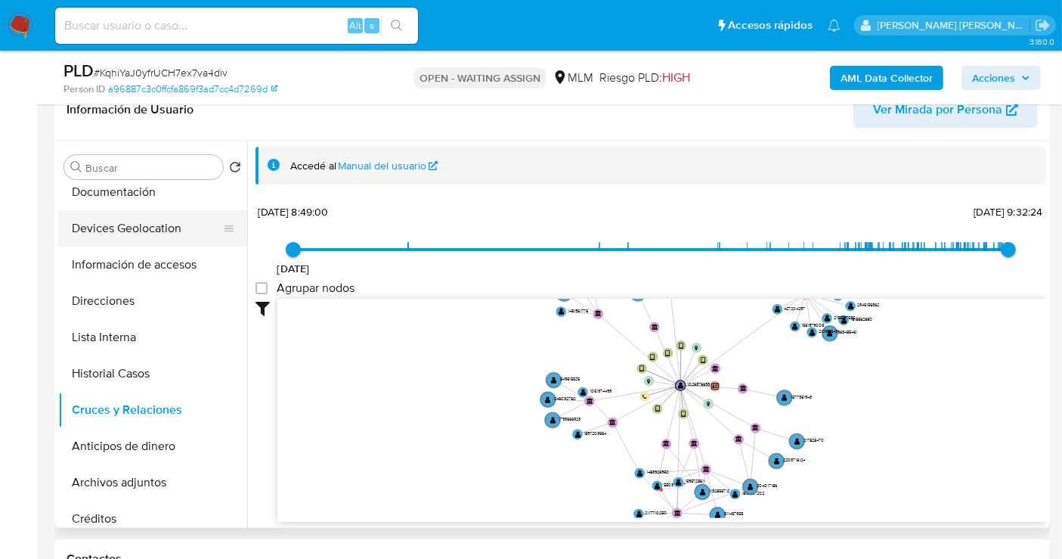
click at [110, 232] on button "Devices Geolocation" at bounding box center [146, 228] width 177 height 36
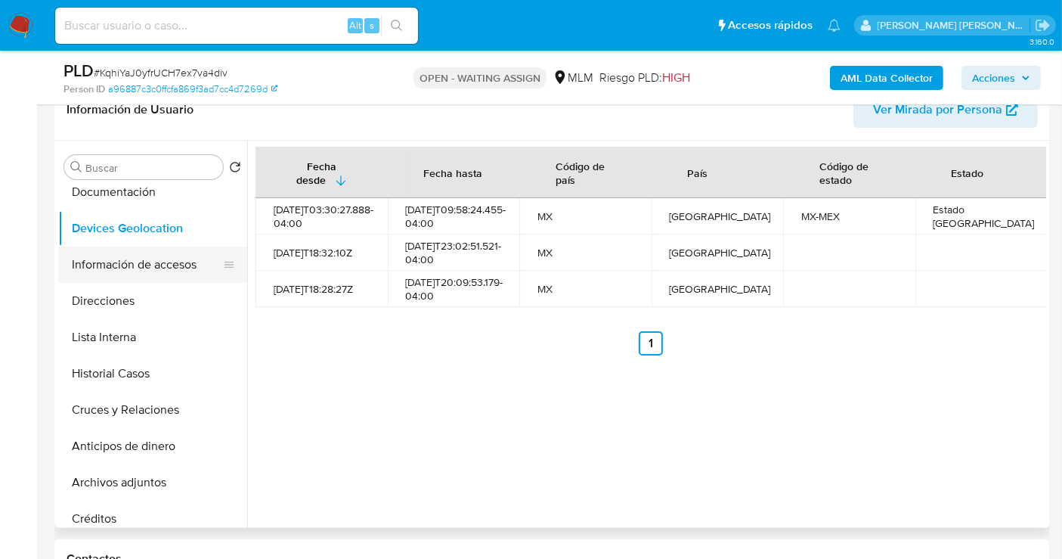
click at [140, 268] on button "Información de accesos" at bounding box center [146, 264] width 177 height 36
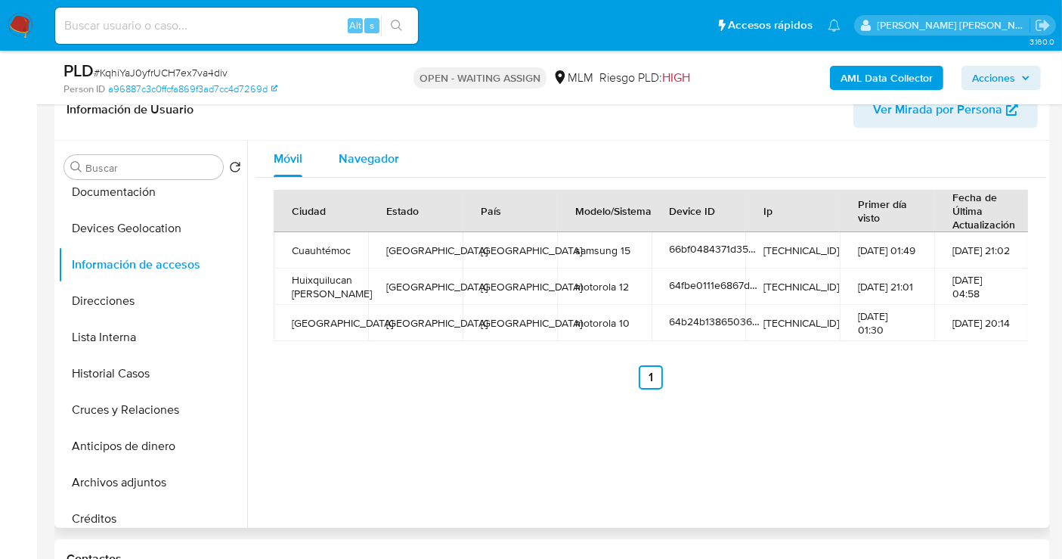
click at [381, 155] on span "Navegador" at bounding box center [369, 158] width 60 height 17
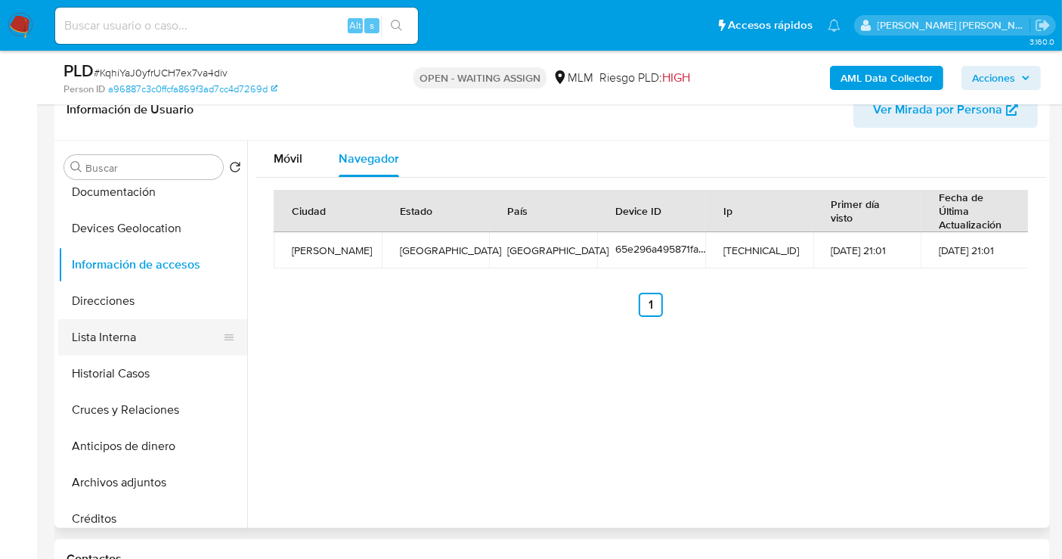
click at [91, 333] on button "Lista Interna" at bounding box center [146, 337] width 177 height 36
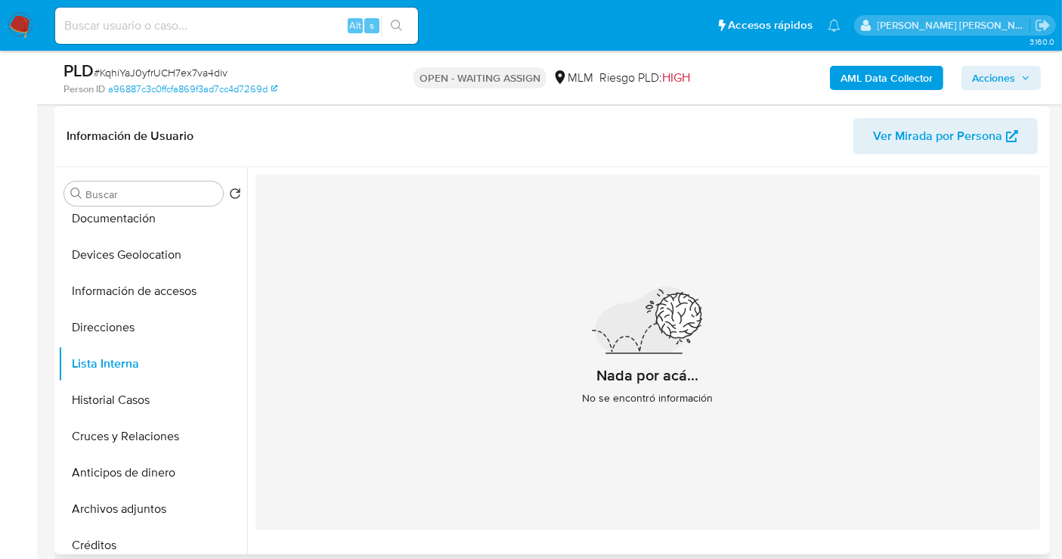
scroll to position [252, 0]
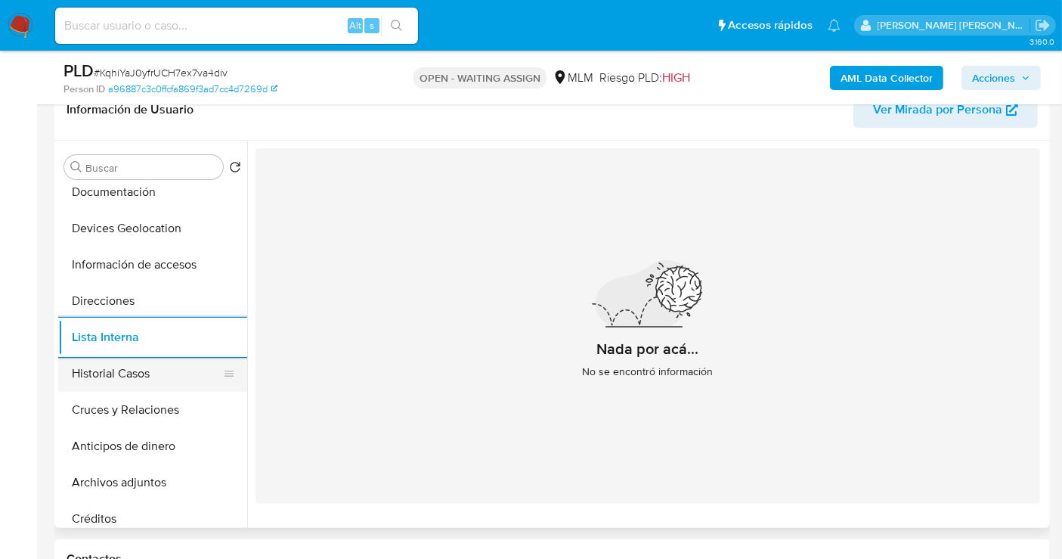
click at [84, 379] on button "Historial Casos" at bounding box center [146, 373] width 177 height 36
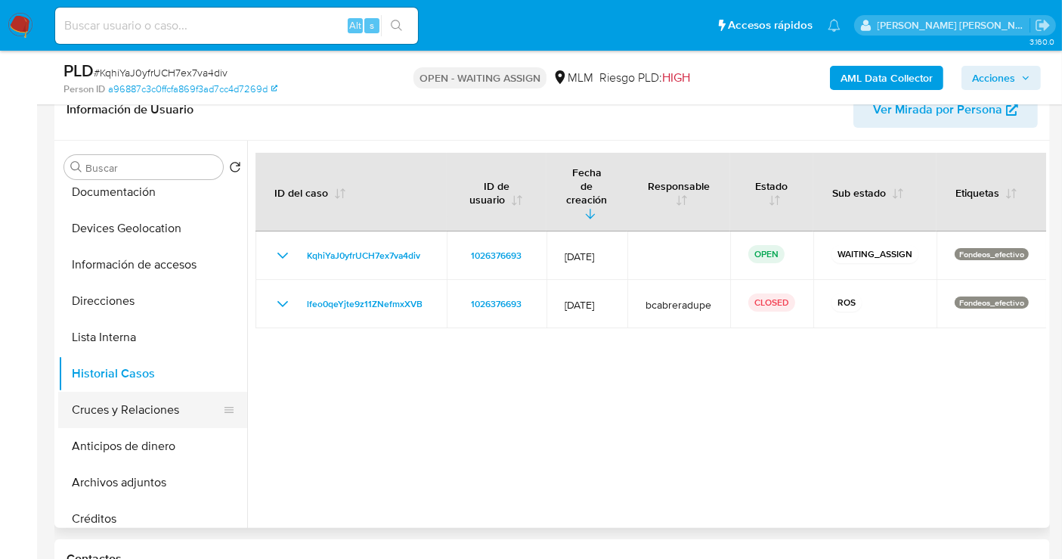
click at [125, 404] on button "Cruces y Relaciones" at bounding box center [146, 410] width 177 height 36
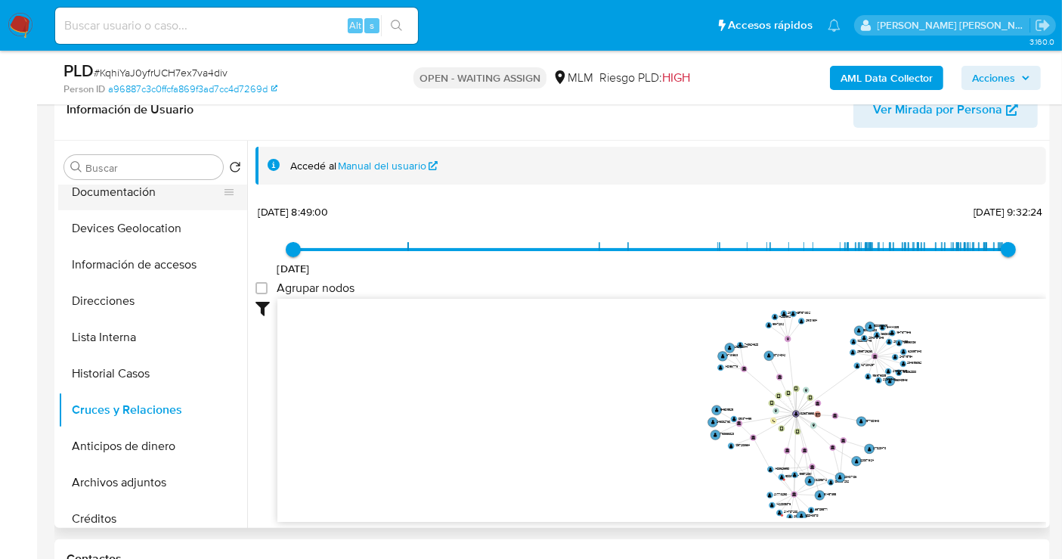
scroll to position [0, 0]
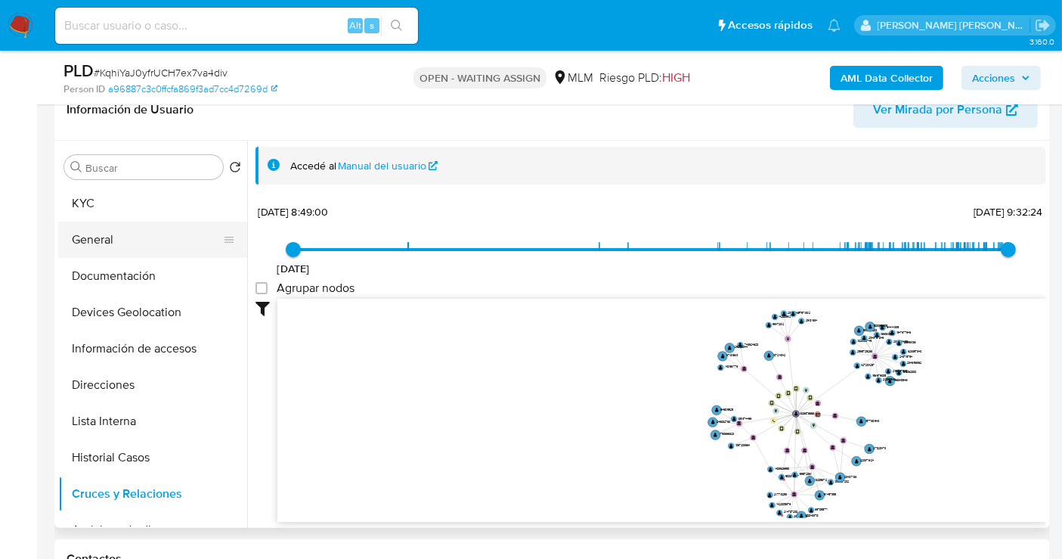
click at [118, 242] on button "General" at bounding box center [146, 239] width 177 height 36
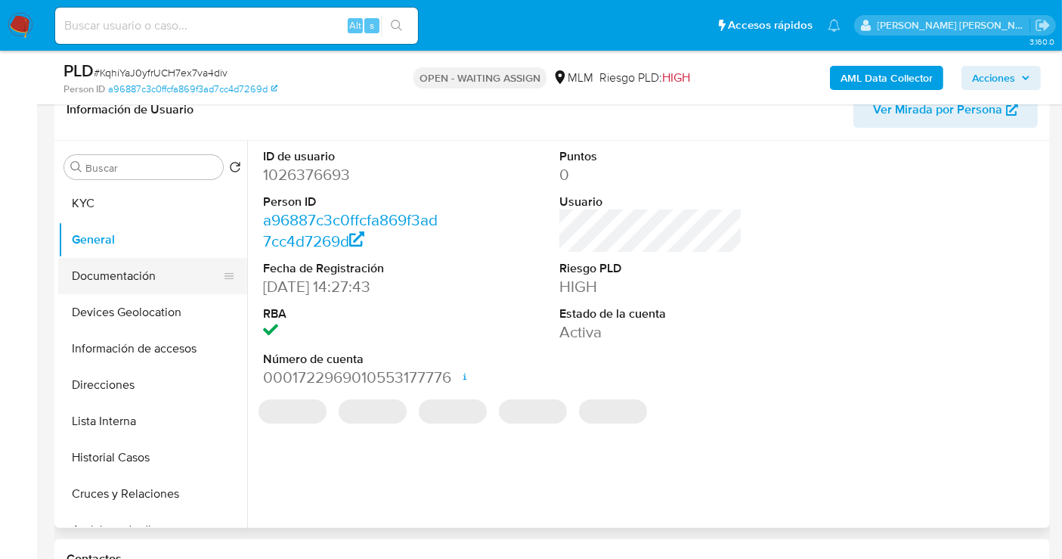
click at [116, 275] on button "Documentación" at bounding box center [146, 276] width 177 height 36
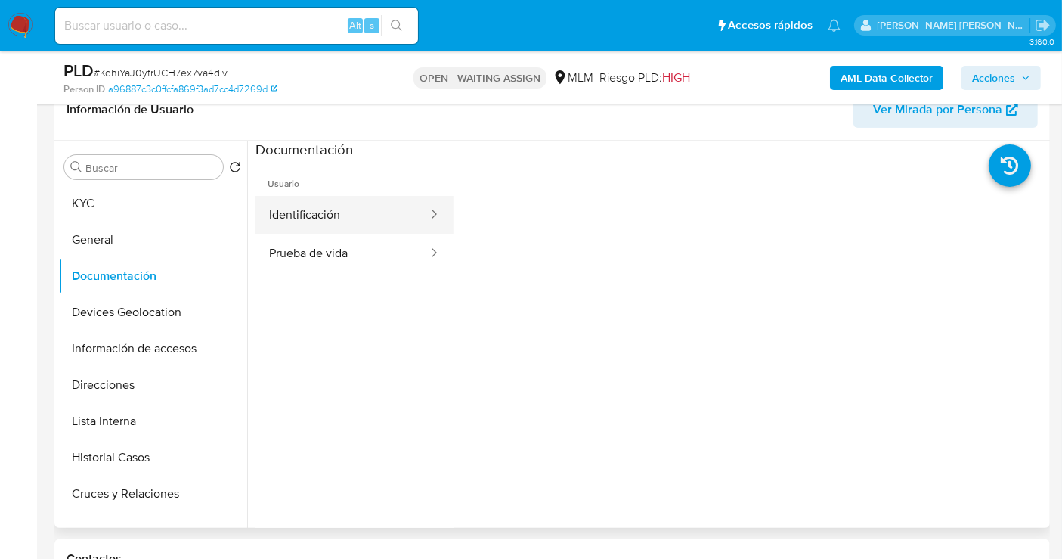
click at [305, 218] on button "Identificación" at bounding box center [343, 215] width 174 height 39
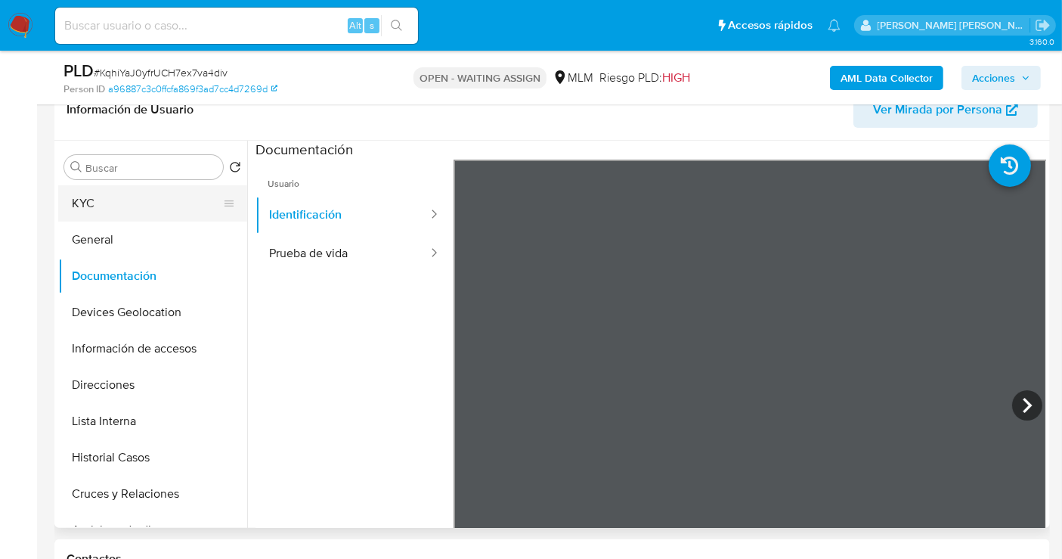
click at [147, 214] on button "KYC" at bounding box center [146, 203] width 177 height 36
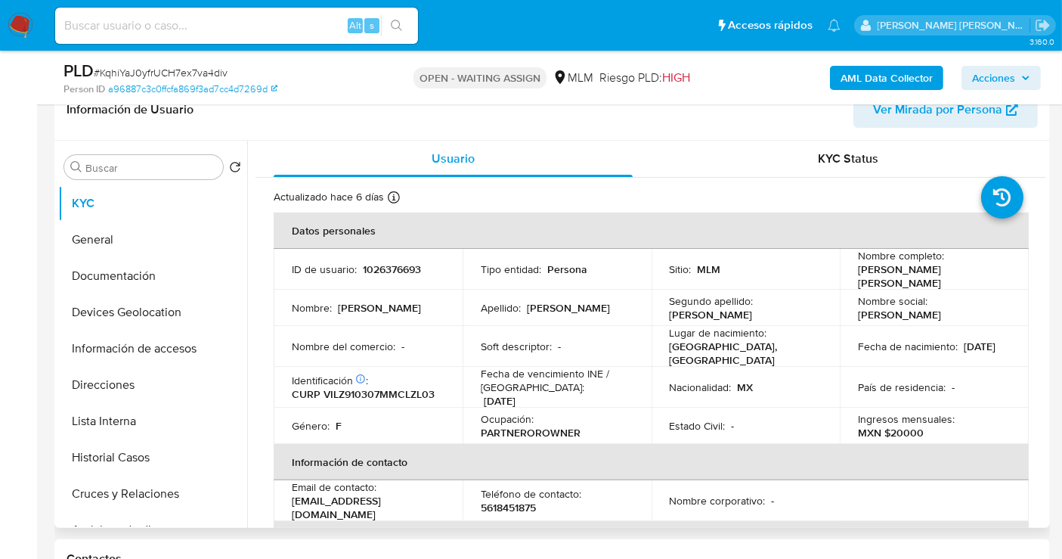
scroll to position [84, 0]
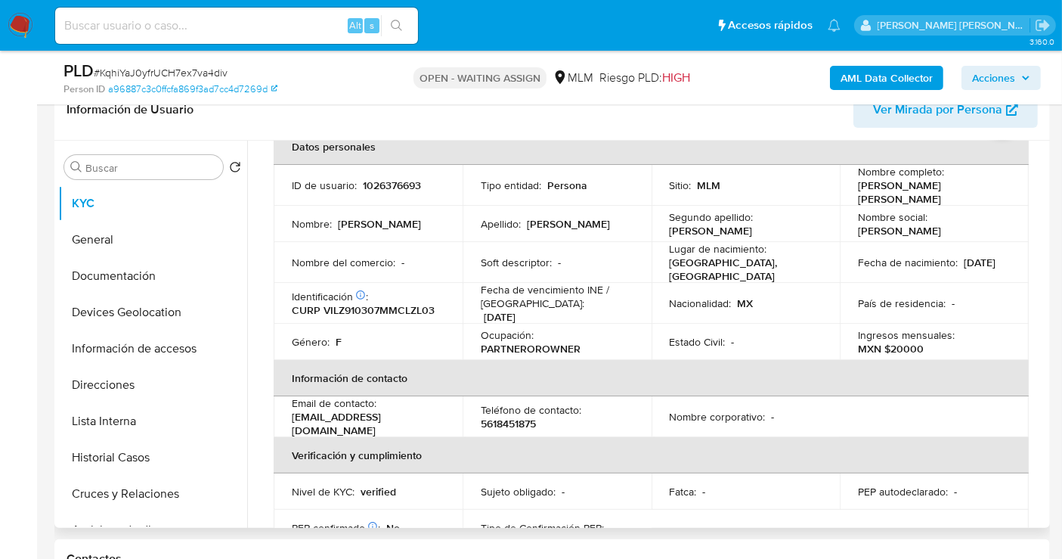
click at [498, 418] on p "5618451875" at bounding box center [508, 424] width 55 height 14
copy p "5618451875"
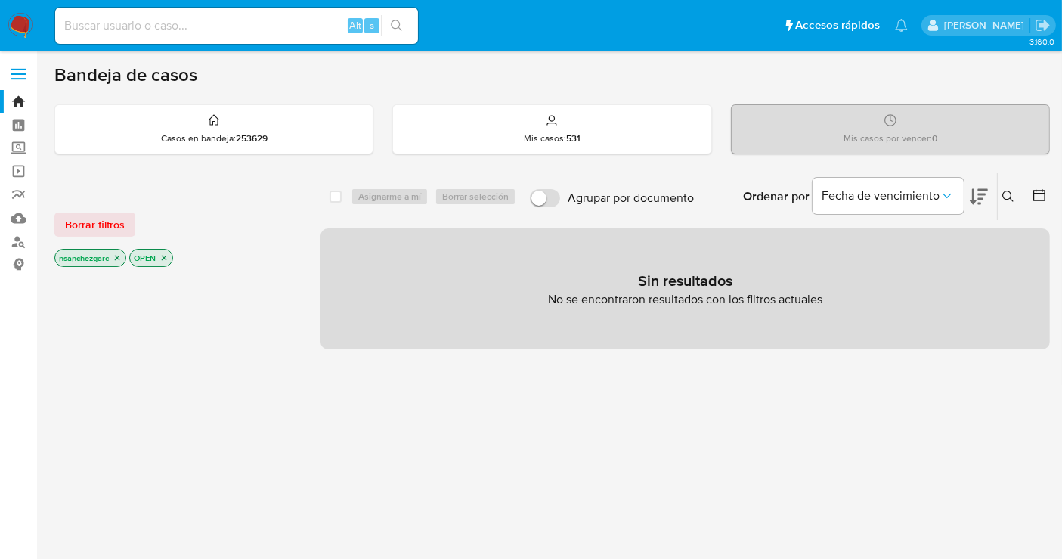
click at [118, 256] on icon "close-filter" at bounding box center [117, 258] width 5 height 5
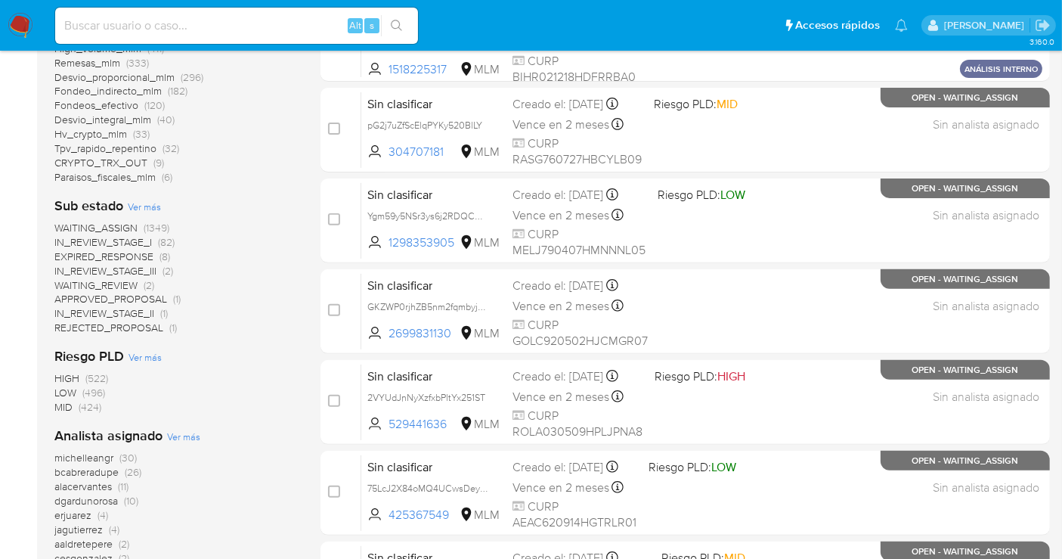
scroll to position [587, 0]
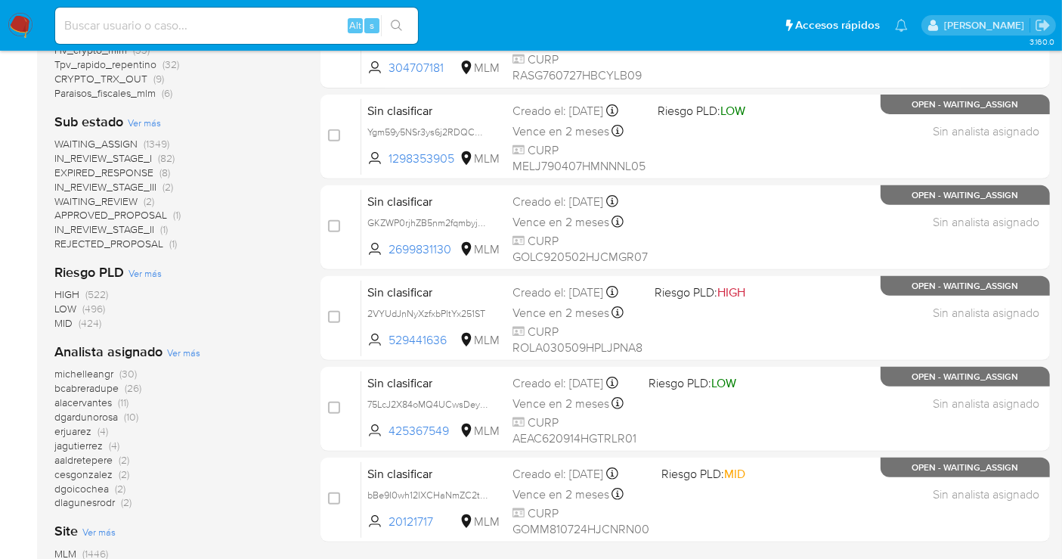
click at [70, 426] on span "erjuarez" at bounding box center [72, 430] width 37 height 15
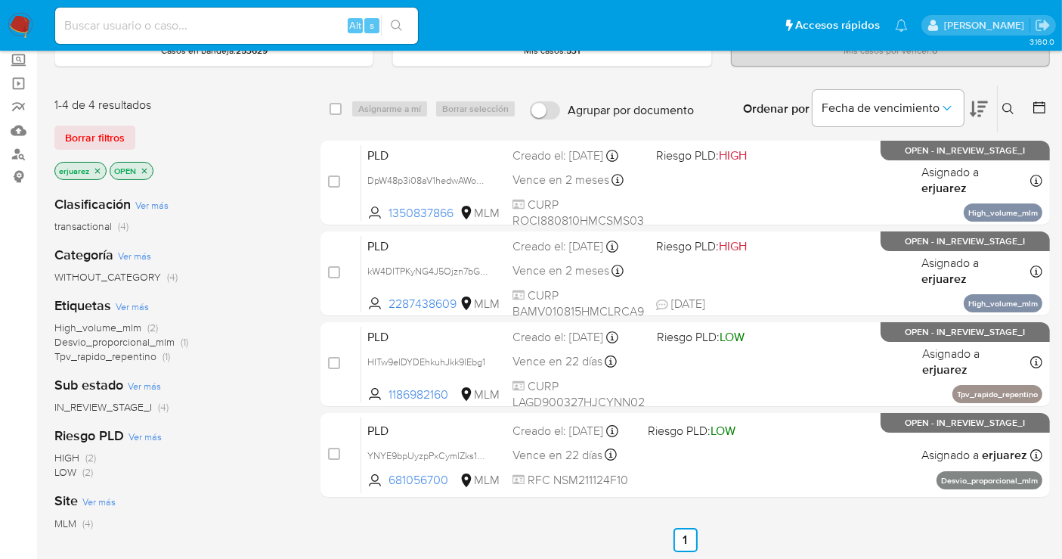
scroll to position [109, 0]
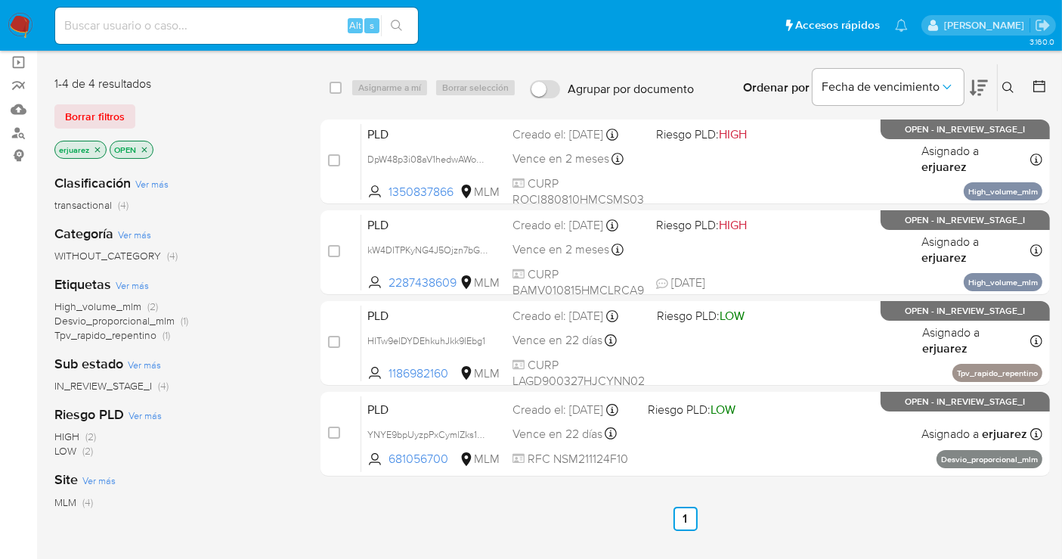
click at [98, 150] on icon "close-filter" at bounding box center [97, 149] width 9 height 9
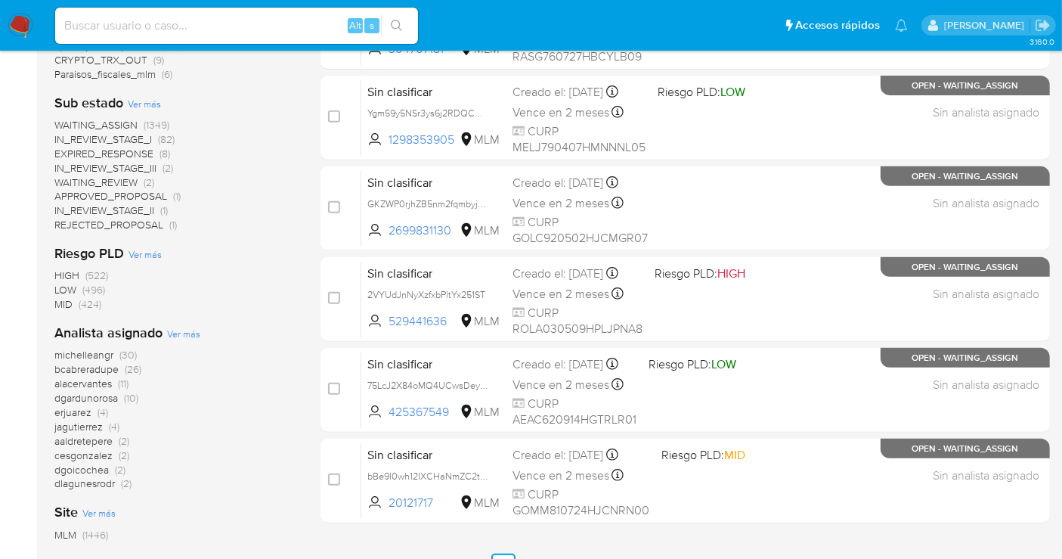
scroll to position [613, 0]
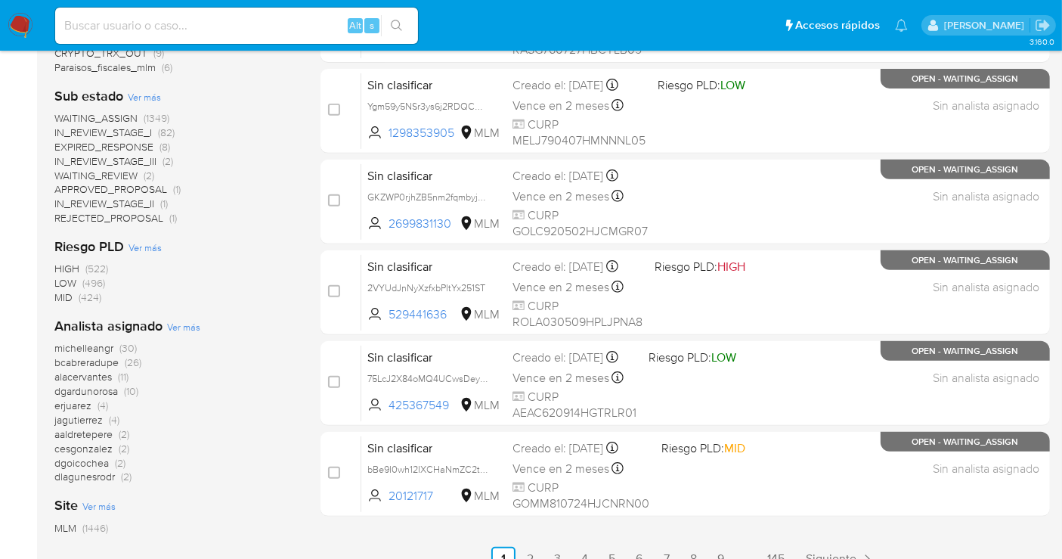
click at [97, 432] on span "aaldretepere" at bounding box center [83, 433] width 58 height 15
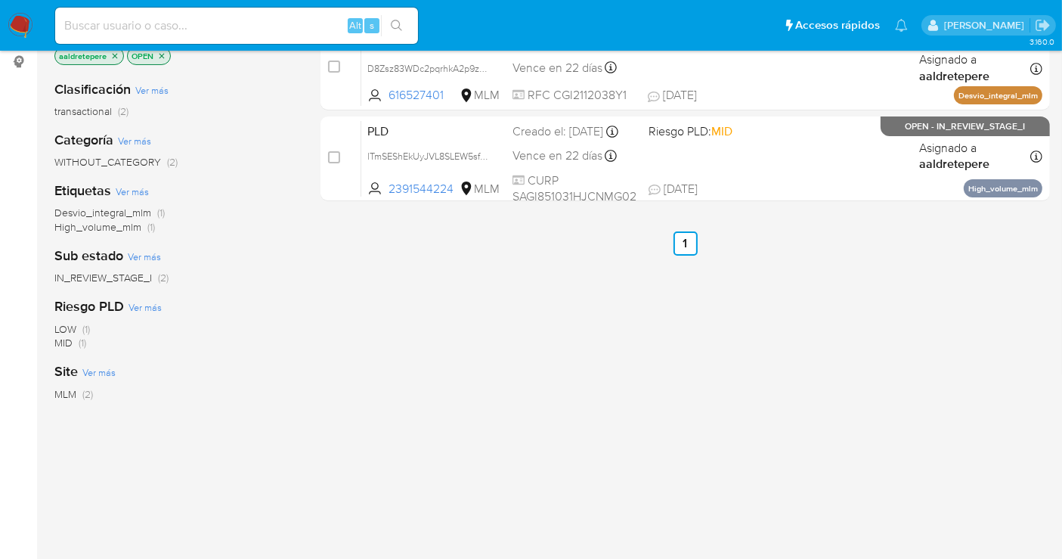
scroll to position [109, 0]
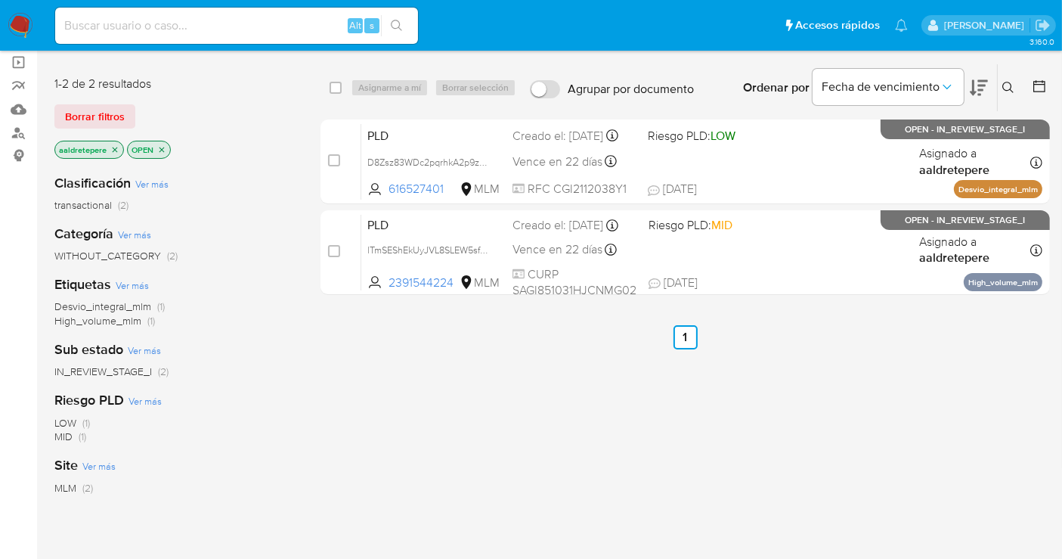
click at [116, 150] on icon "close-filter" at bounding box center [114, 149] width 9 height 9
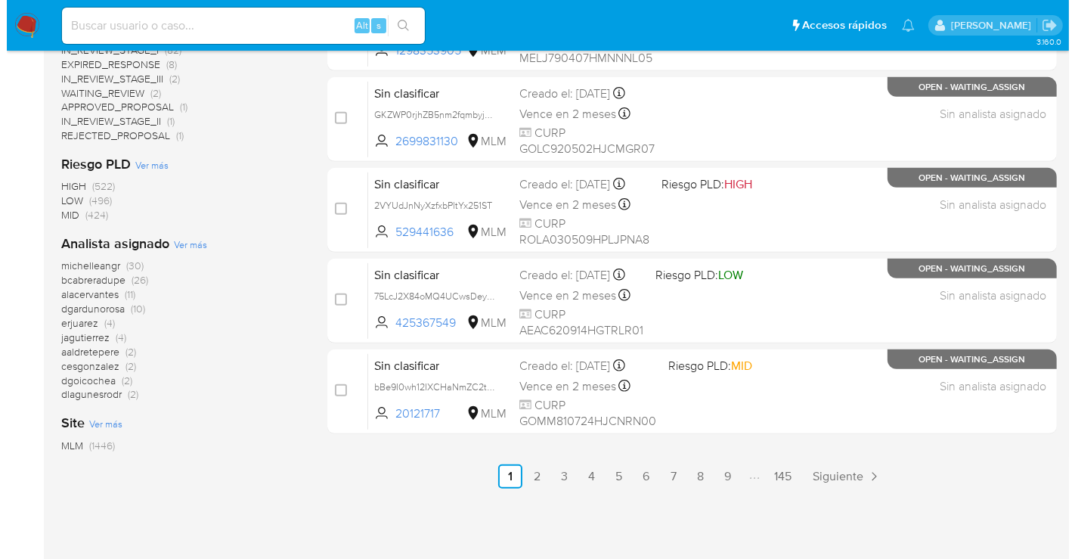
scroll to position [697, 0]
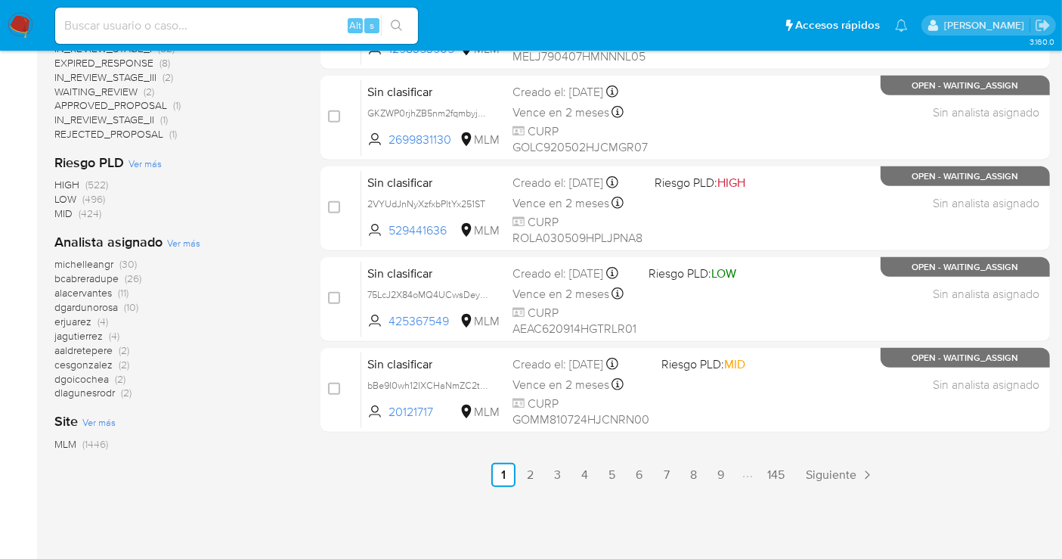
click at [181, 244] on span "Ver más" at bounding box center [183, 243] width 33 height 14
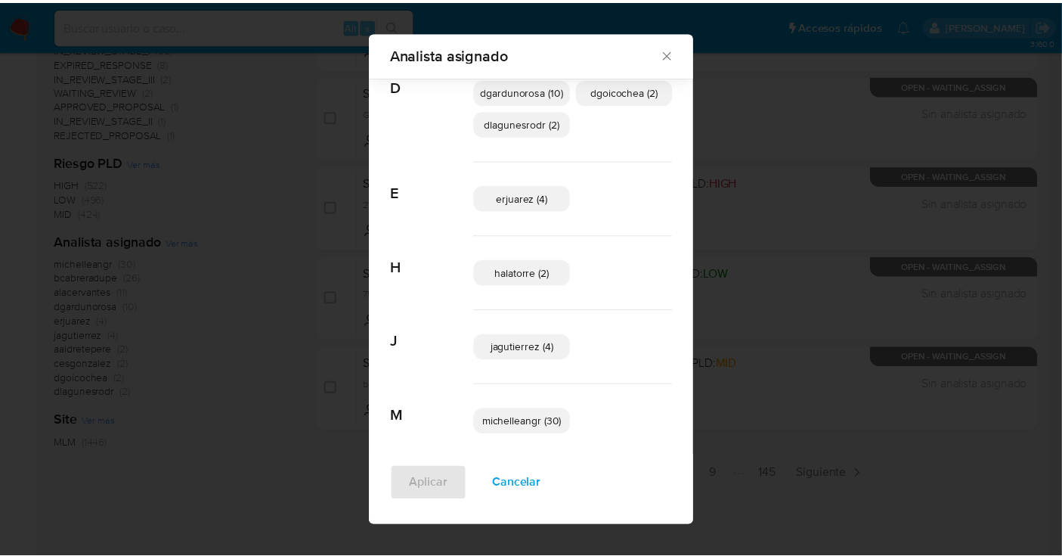
scroll to position [284, 0]
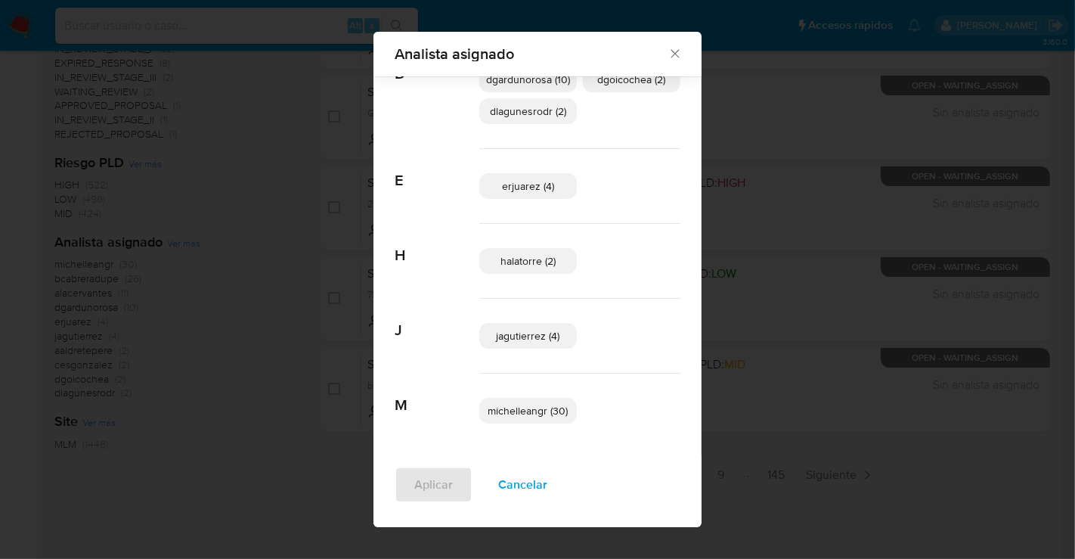
click at [667, 58] on icon "Cerrar" at bounding box center [674, 53] width 15 height 15
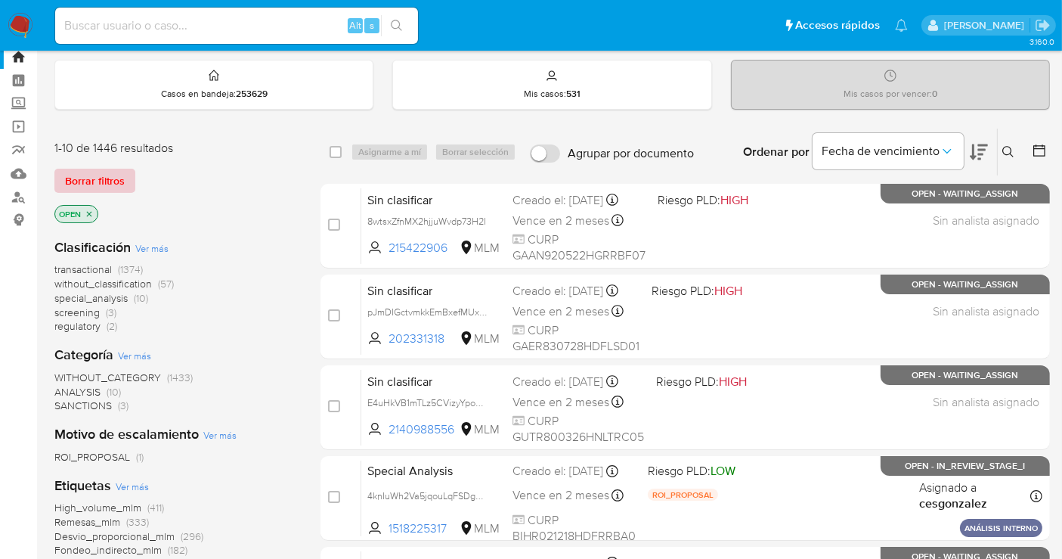
scroll to position [0, 0]
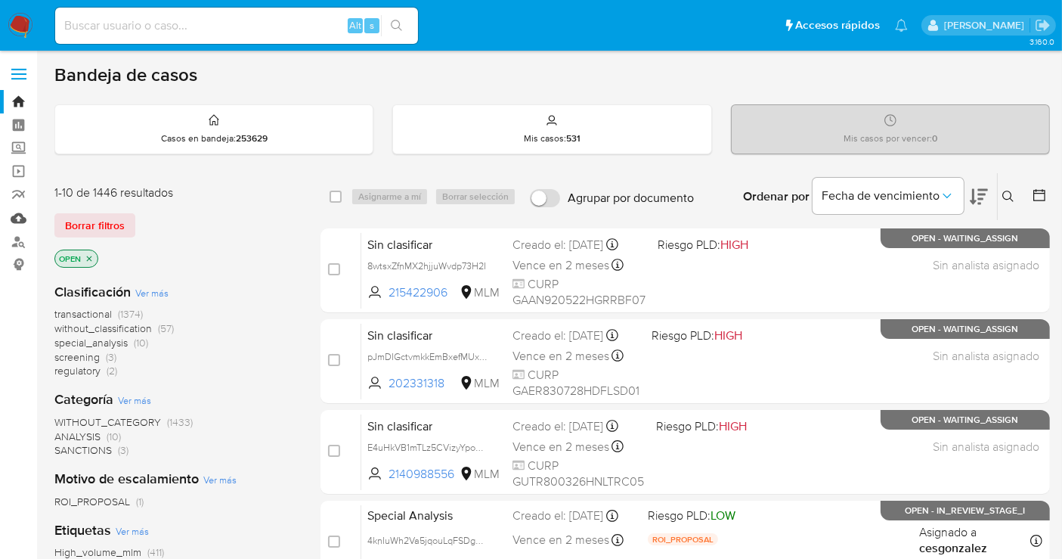
click at [22, 216] on link "Mulan" at bounding box center [90, 217] width 180 height 23
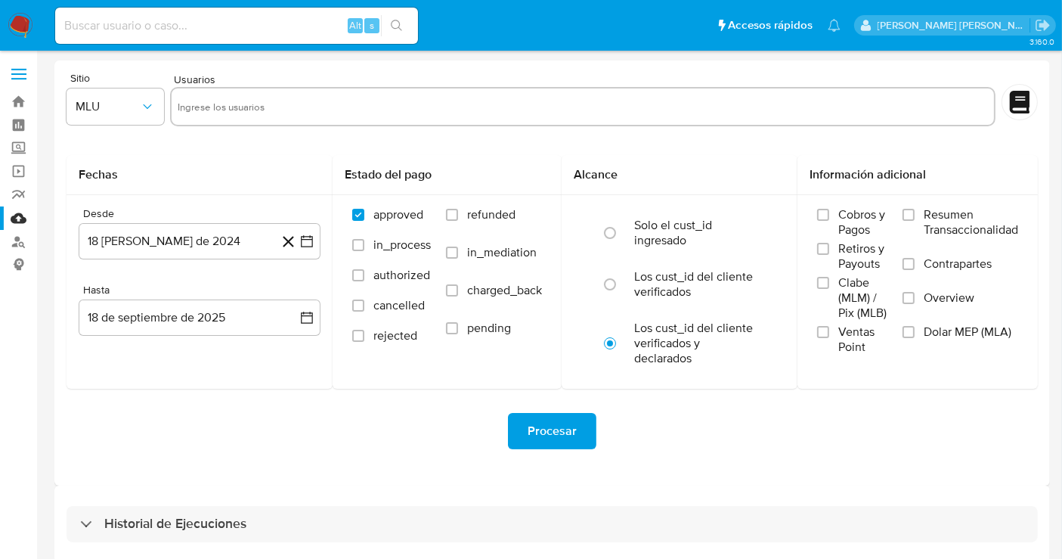
click at [198, 110] on input "text" at bounding box center [583, 106] width 810 height 24
paste input "1026376693"
type input "1026376693"
click at [138, 105] on span "MLU" at bounding box center [108, 106] width 64 height 15
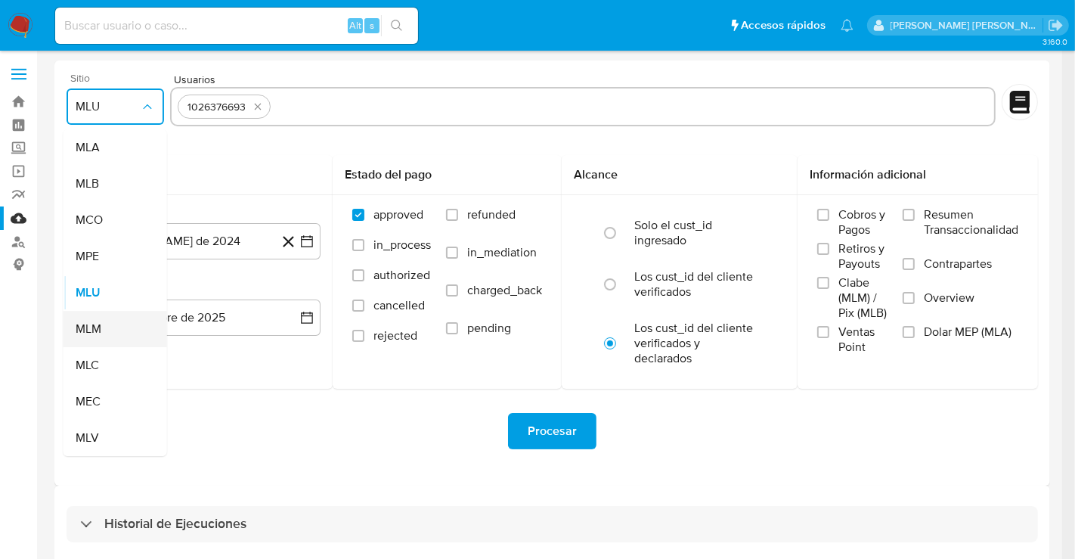
click at [98, 327] on span "MLM" at bounding box center [89, 328] width 26 height 15
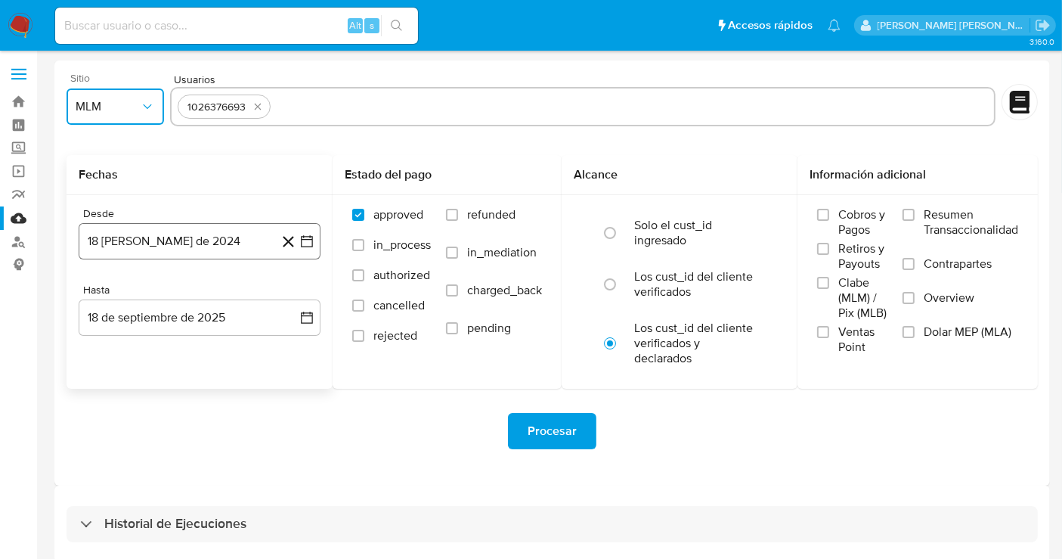
click at [201, 259] on button "18 [PERSON_NAME] de 2024" at bounding box center [200, 241] width 242 height 36
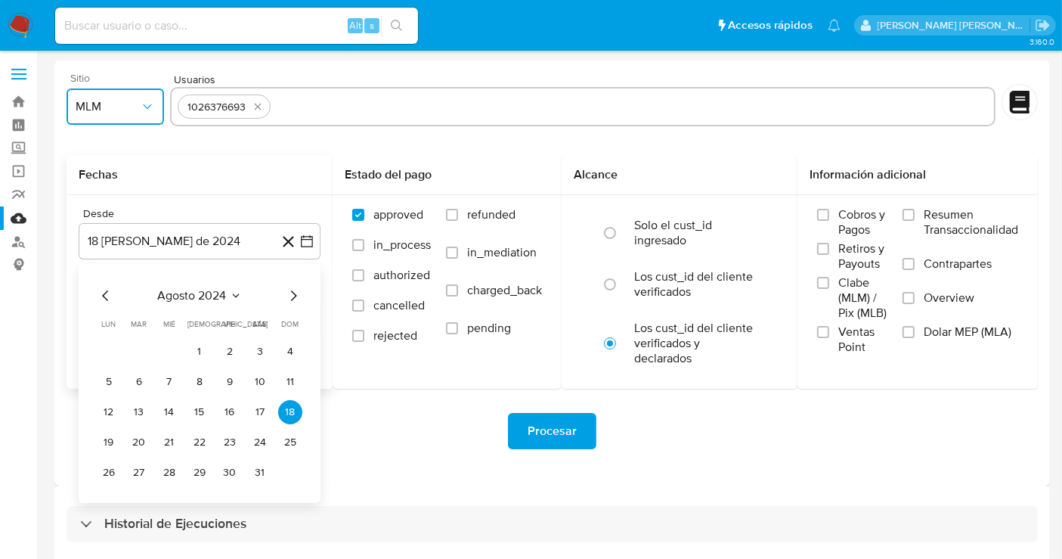
click at [290, 299] on icon "Mes siguiente" at bounding box center [293, 295] width 18 height 18
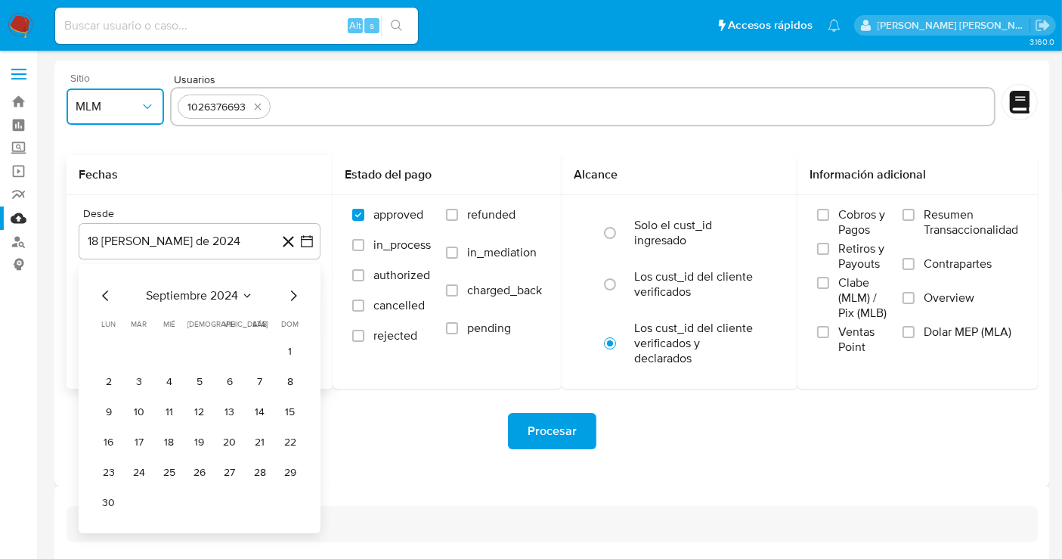
click at [290, 299] on icon "Mes siguiente" at bounding box center [293, 295] width 18 height 18
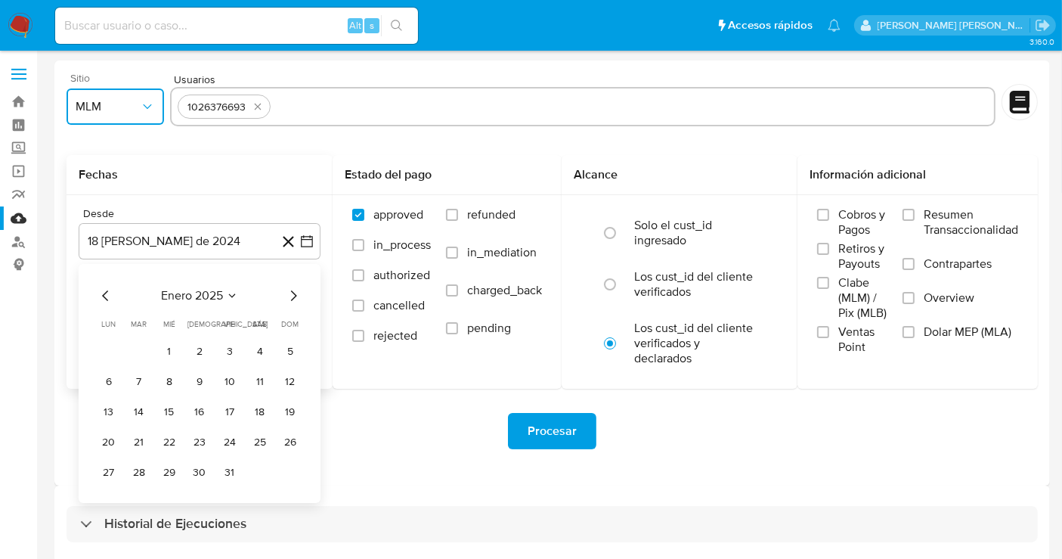
click at [290, 299] on icon "Mes siguiente" at bounding box center [293, 295] width 18 height 18
click at [203, 347] on button "1" at bounding box center [199, 351] width 24 height 24
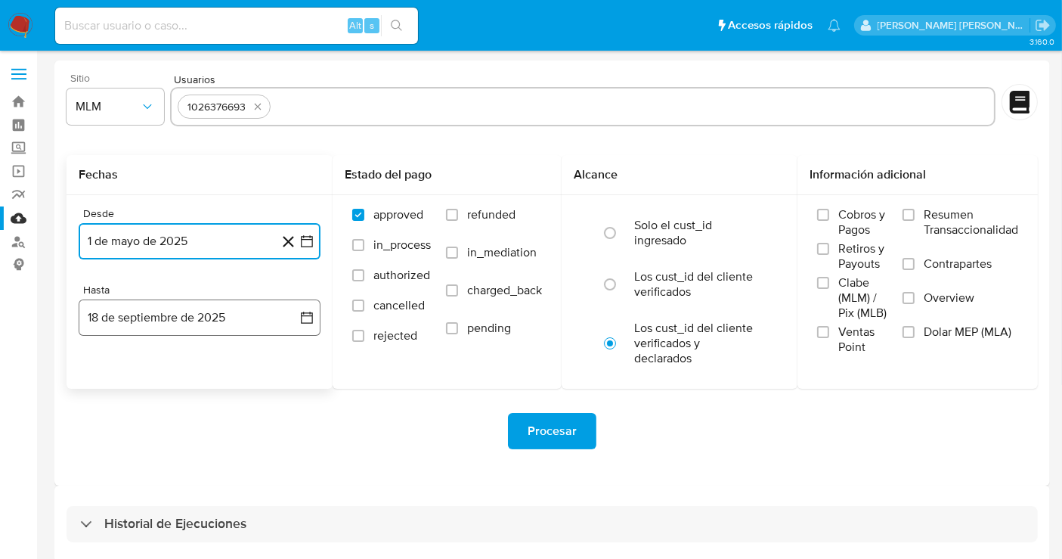
click at [179, 326] on button "18 de septiembre de 2025" at bounding box center [200, 317] width 242 height 36
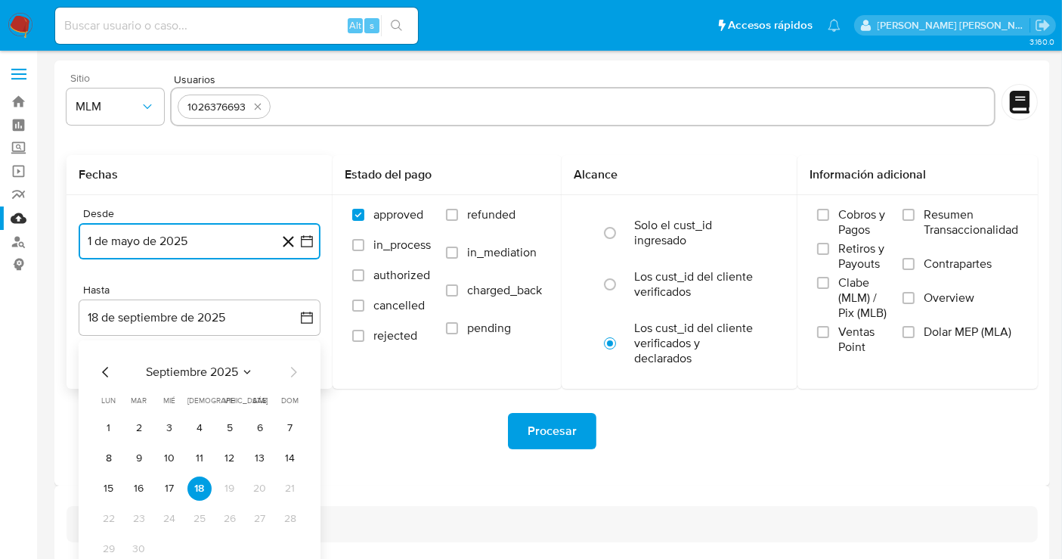
click at [101, 374] on icon "Mes anterior" at bounding box center [106, 372] width 18 height 18
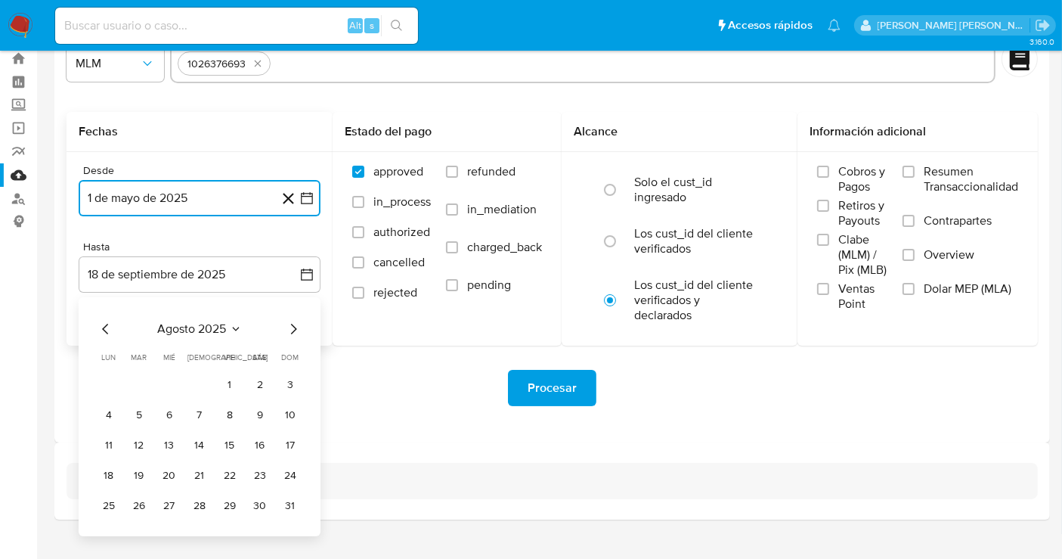
scroll to position [67, 0]
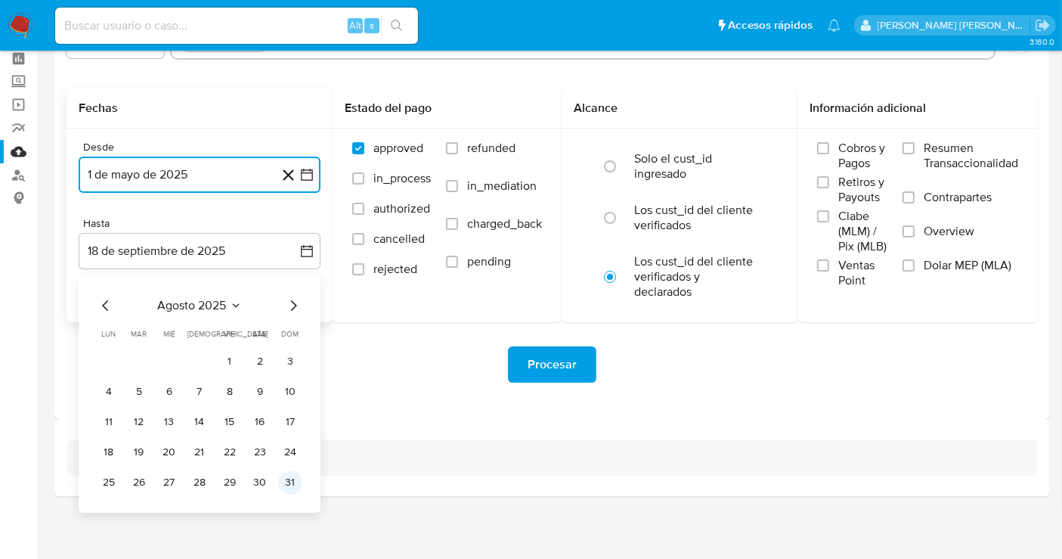
click at [293, 484] on button "31" at bounding box center [290, 482] width 24 height 24
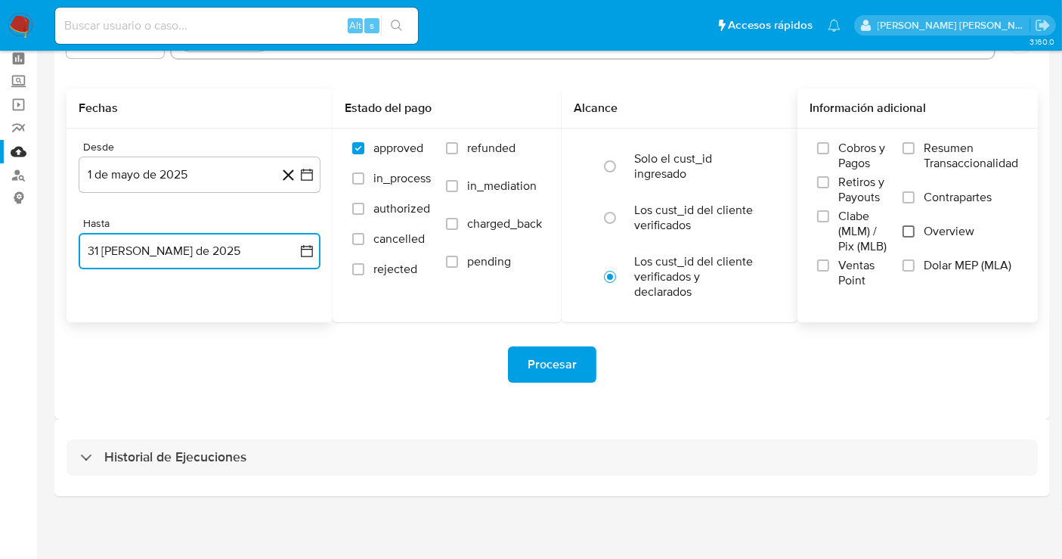
click at [911, 228] on input "Overview" at bounding box center [909, 231] width 12 height 12
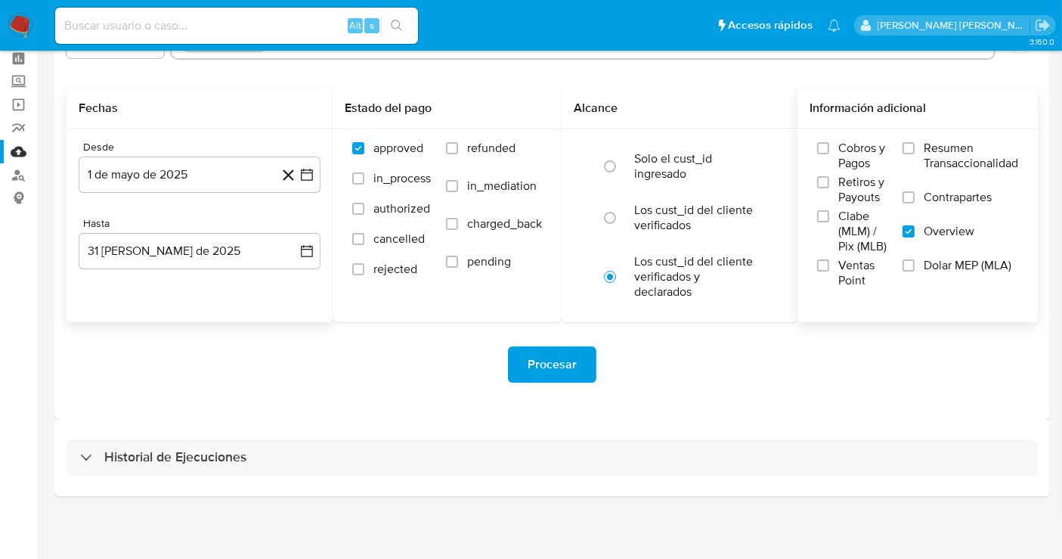
click at [536, 353] on span "Procesar" at bounding box center [552, 364] width 49 height 33
